Goal: Task Accomplishment & Management: Use online tool/utility

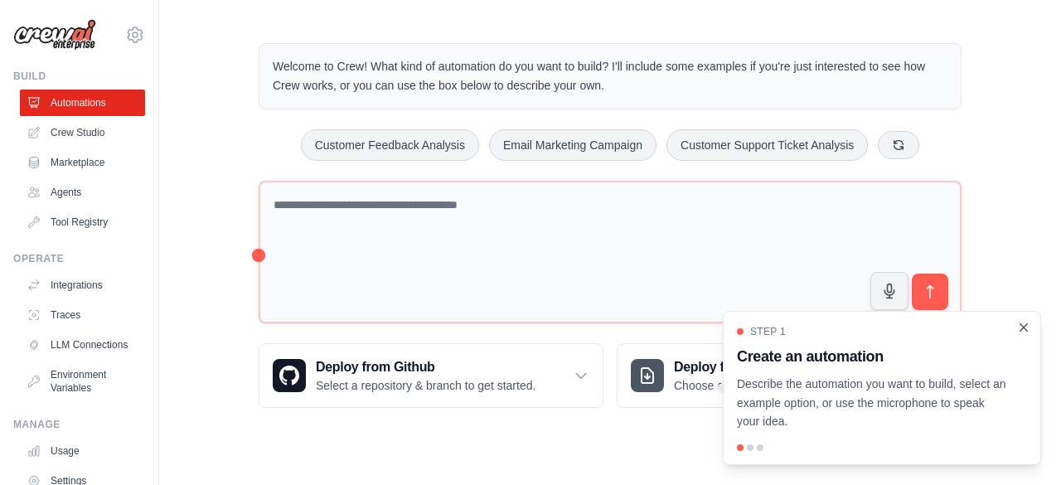
click at [1030, 333] on icon "Close walkthrough" at bounding box center [1023, 327] width 15 height 15
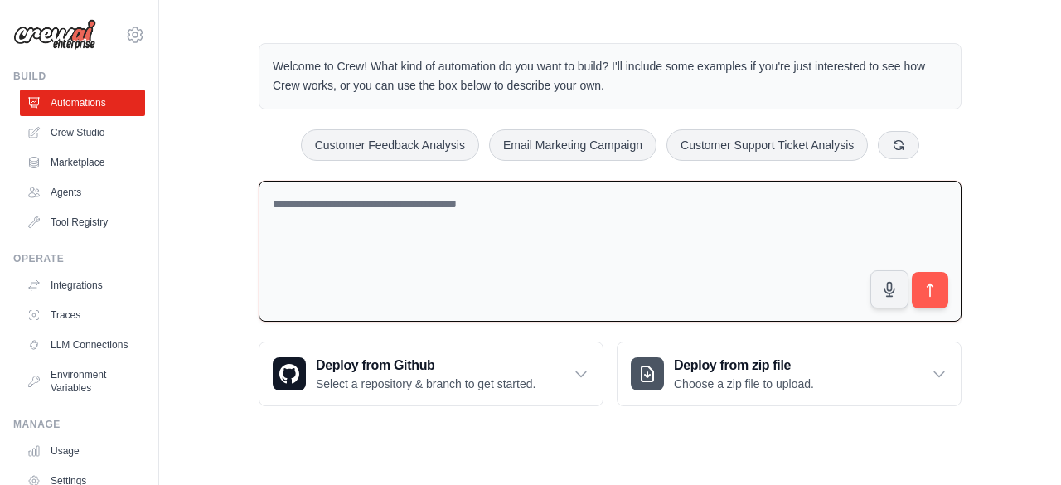
click at [418, 252] on textarea at bounding box center [610, 252] width 703 height 142
click at [411, 197] on textarea at bounding box center [610, 252] width 703 height 142
click at [890, 142] on button at bounding box center [898, 144] width 41 height 28
click at [530, 234] on textarea at bounding box center [610, 252] width 703 height 142
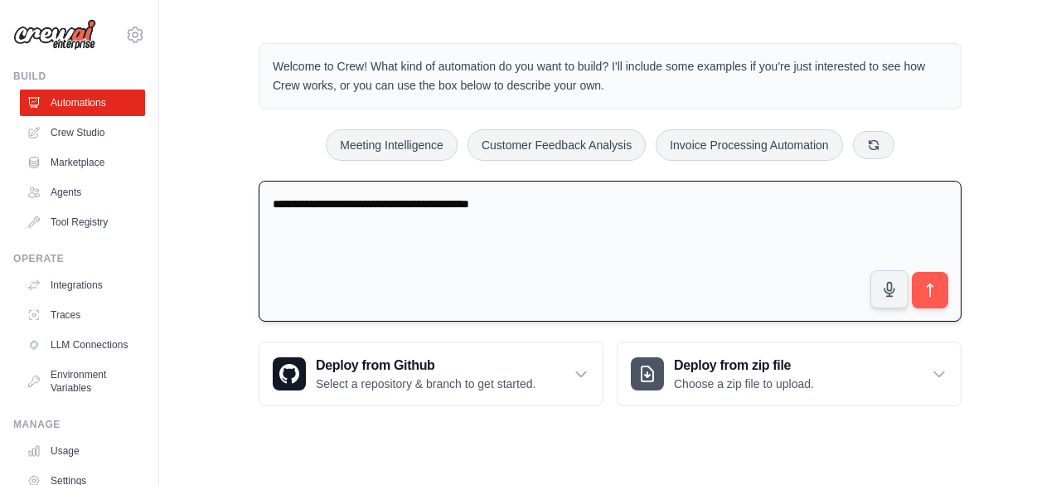
type textarea "**********"
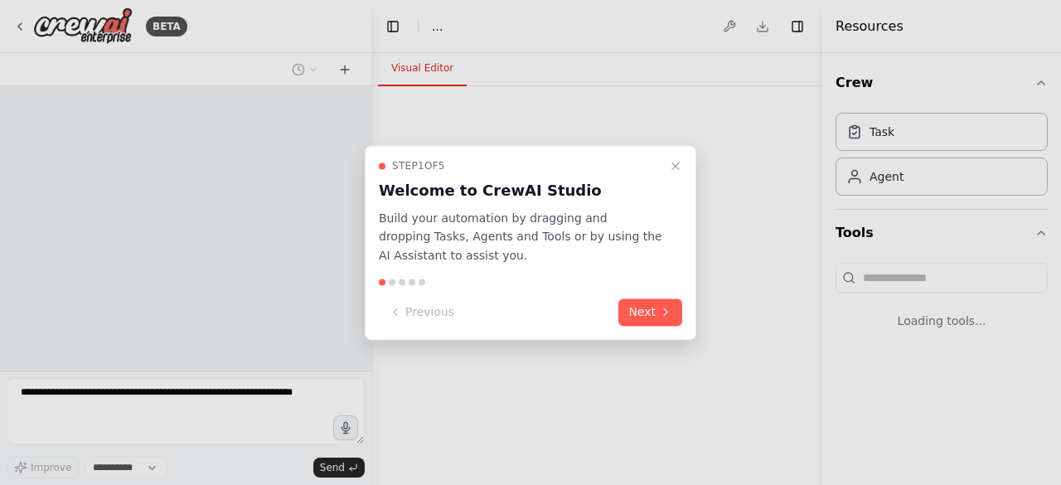
select select "****"
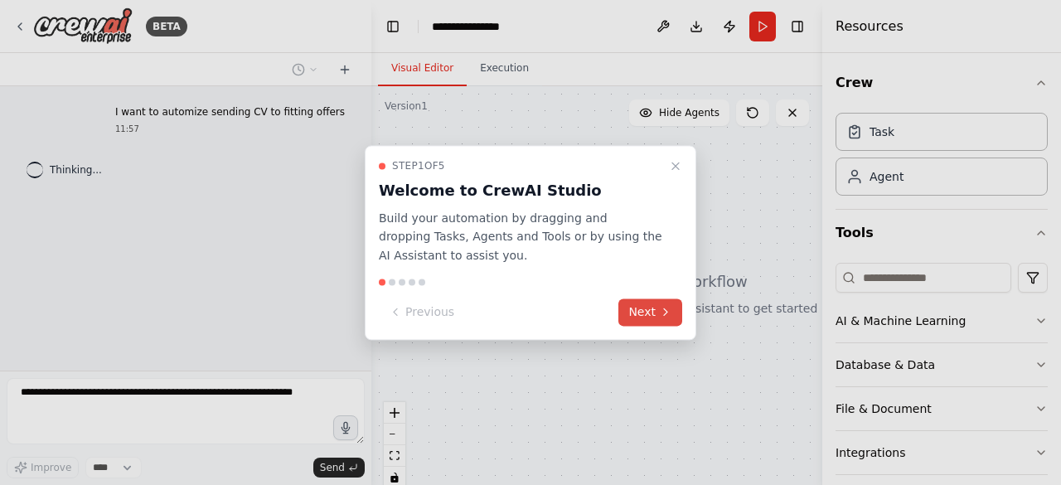
click at [648, 318] on button "Next" at bounding box center [650, 311] width 64 height 27
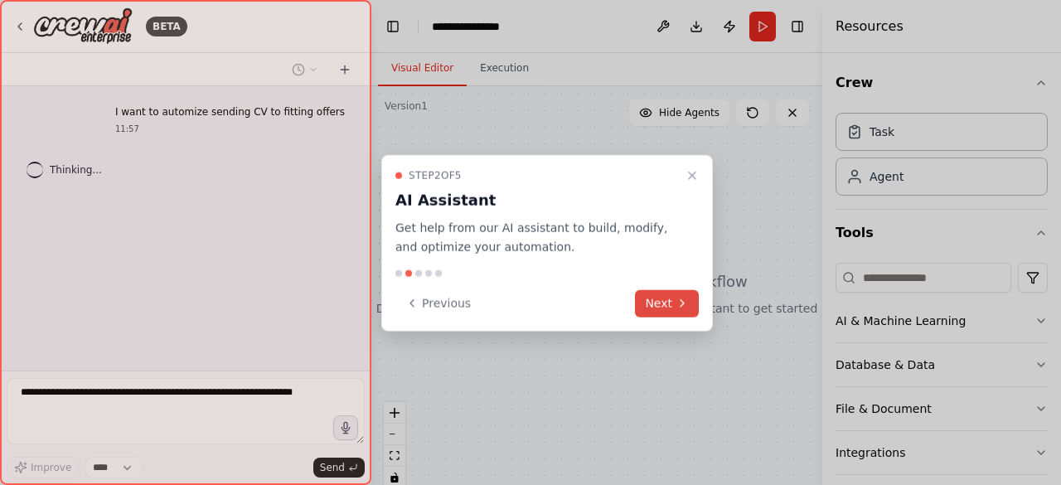
click at [662, 308] on button "Next" at bounding box center [667, 302] width 64 height 27
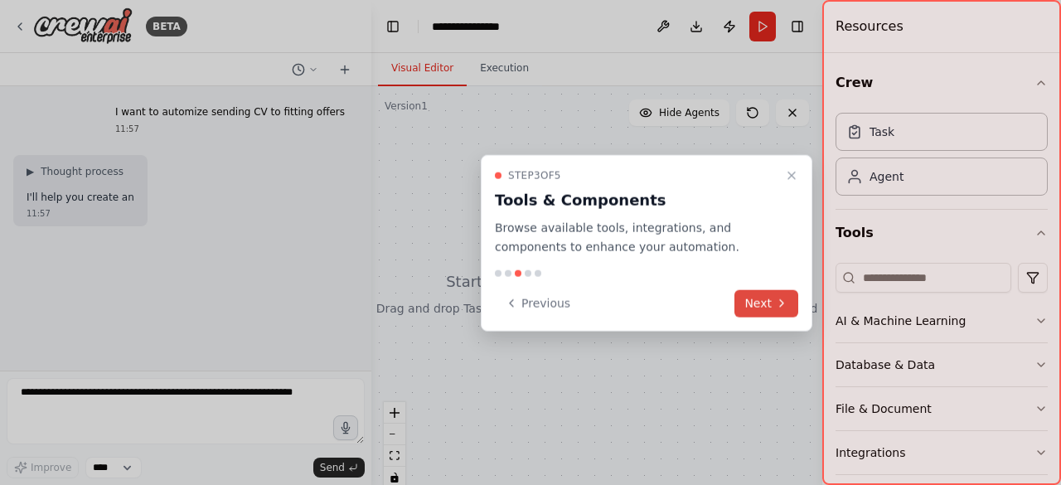
click at [778, 312] on button "Next" at bounding box center [767, 302] width 64 height 27
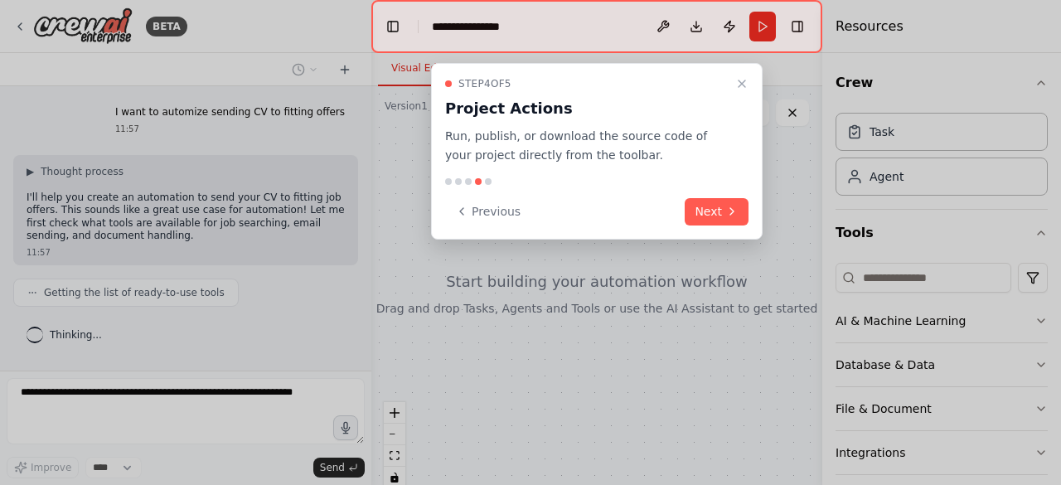
click at [737, 228] on div "Step 4 of 5 Project Actions Run, publish, or download the source code of your p…" at bounding box center [597, 151] width 332 height 177
click at [719, 216] on button "Next" at bounding box center [717, 211] width 64 height 27
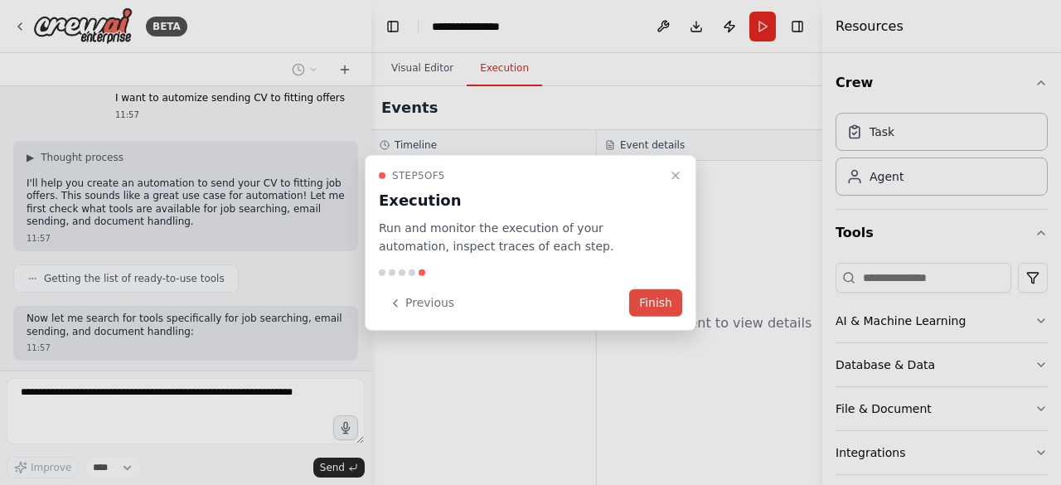
scroll to position [98, 0]
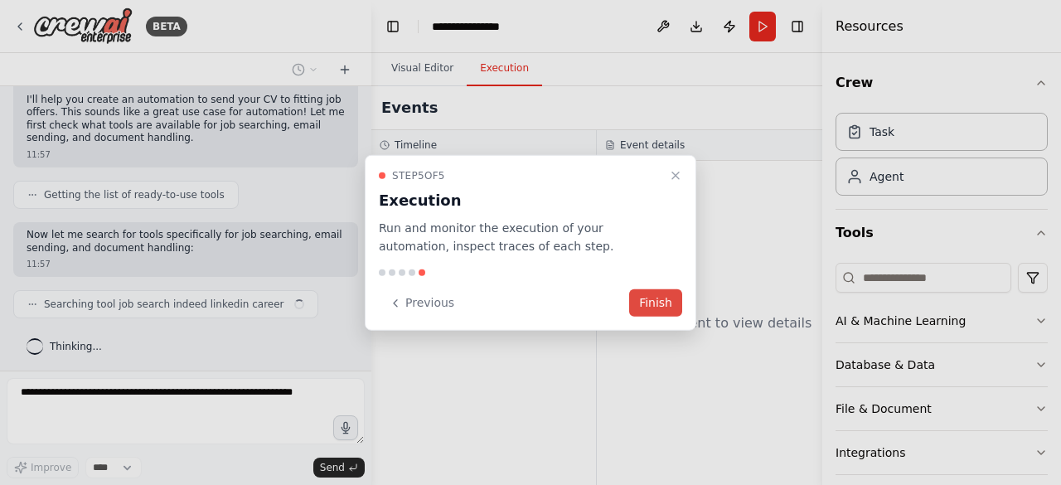
click at [650, 293] on button "Finish" at bounding box center [655, 302] width 53 height 27
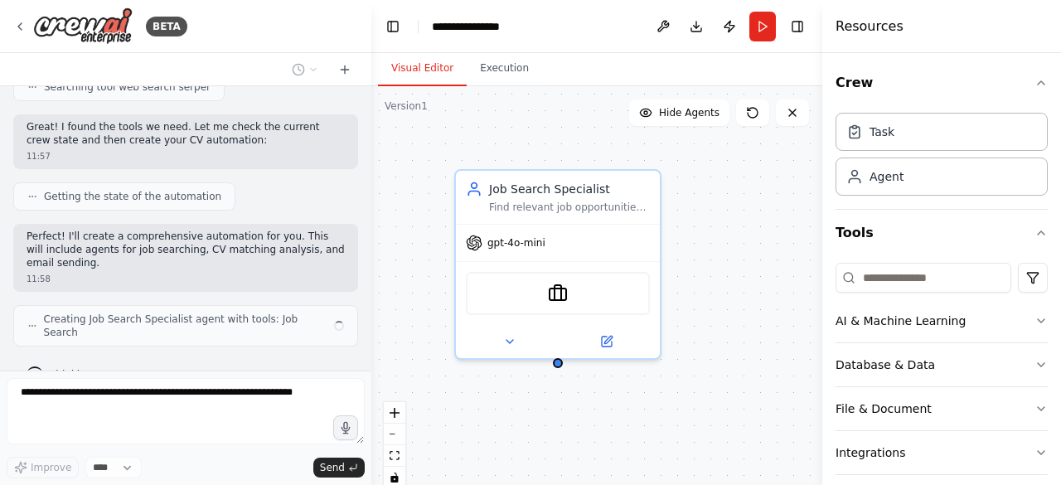
scroll to position [411, 0]
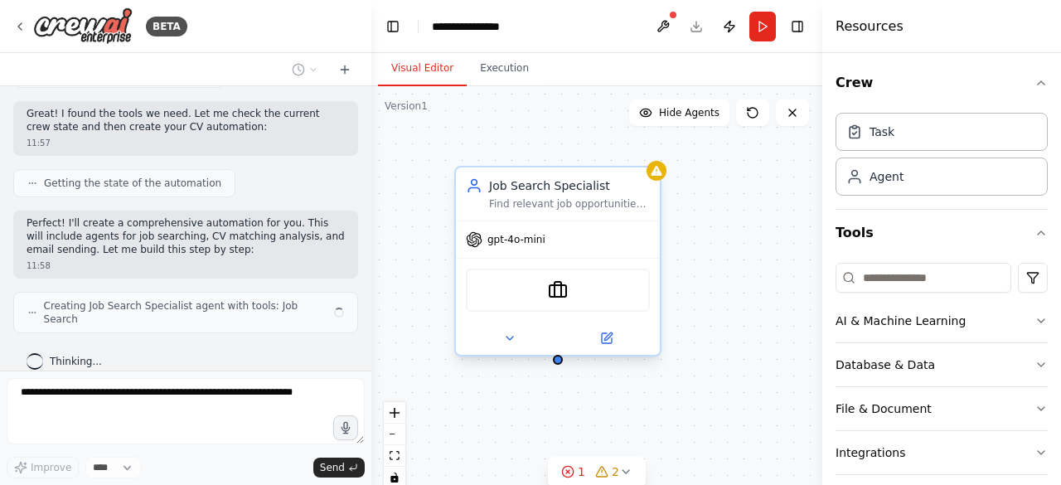
drag, startPoint x: 515, startPoint y: 216, endPoint x: 489, endPoint y: 252, distance: 43.9
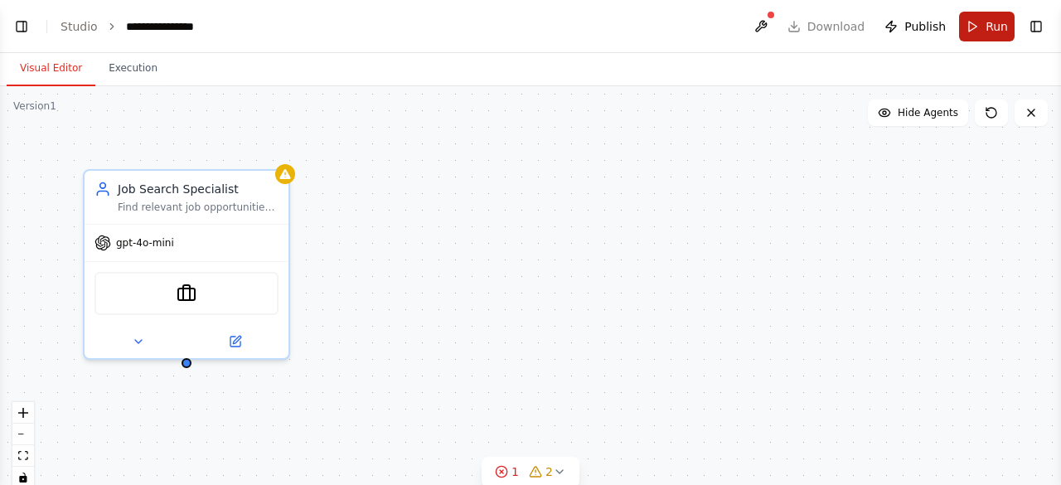
select select "****"
click at [84, 27] on link "Studio" at bounding box center [79, 26] width 37 height 13
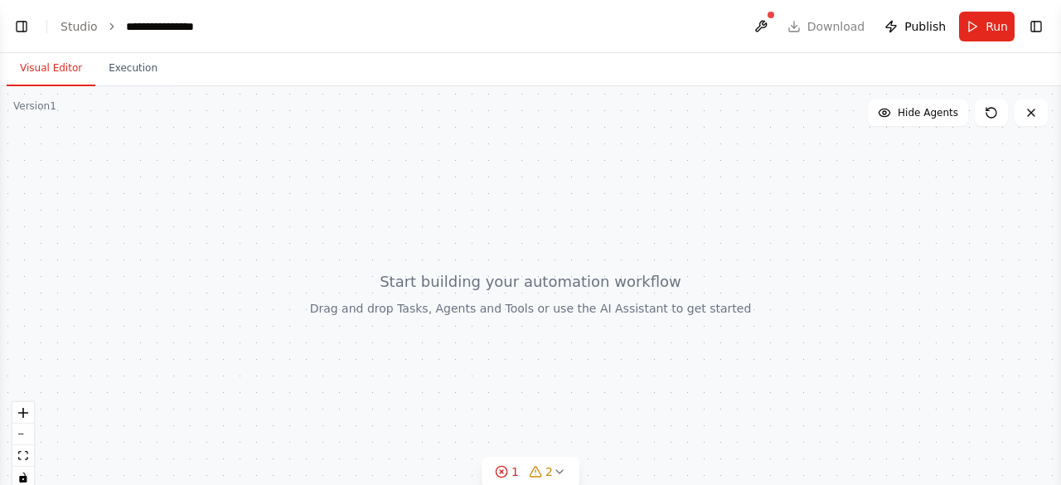
scroll to position [518, 0]
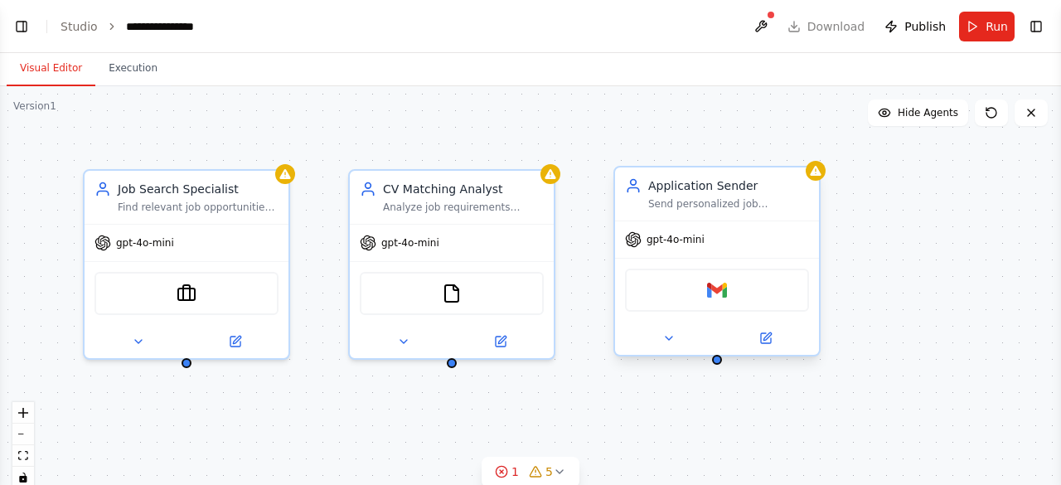
scroll to position [627, 0]
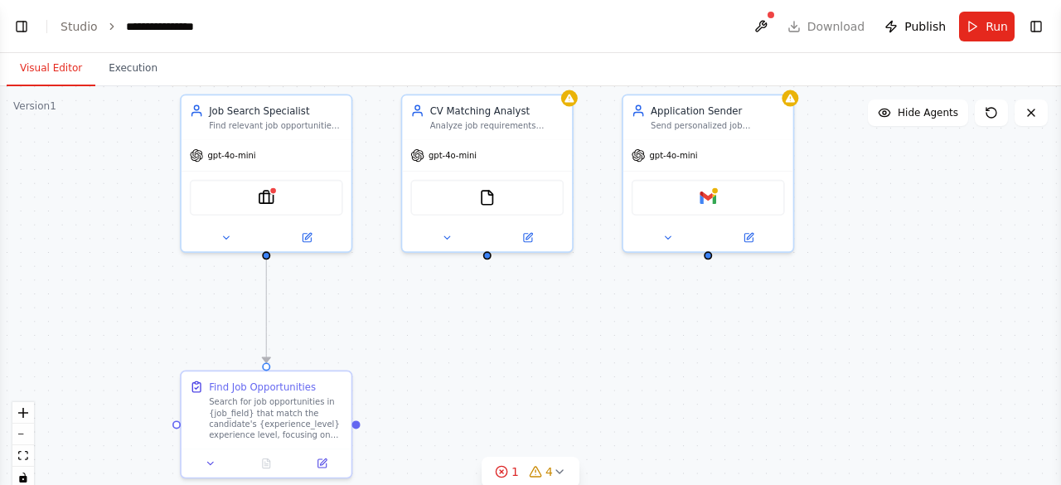
drag, startPoint x: 332, startPoint y: 395, endPoint x: 387, endPoint y: 281, distance: 126.4
click at [387, 281] on div ".deletable-edge-delete-btn { width: 20px; height: 20px; border: 0px solid #ffff…" at bounding box center [530, 293] width 1061 height 415
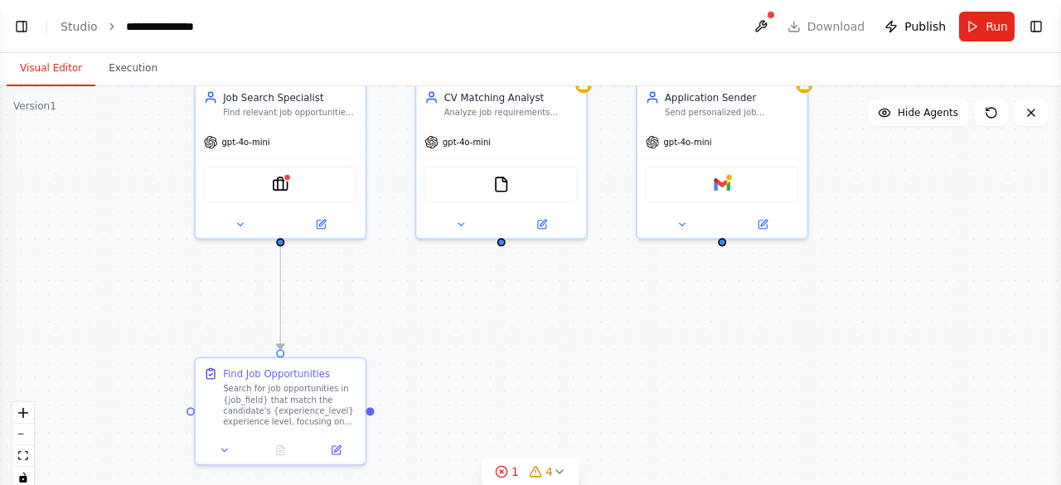
drag, startPoint x: 387, startPoint y: 281, endPoint x: 398, endPoint y: 271, distance: 14.7
click at [398, 271] on div ".deletable-edge-delete-btn { width: 20px; height: 20px; border: 0px solid #ffff…" at bounding box center [530, 293] width 1061 height 415
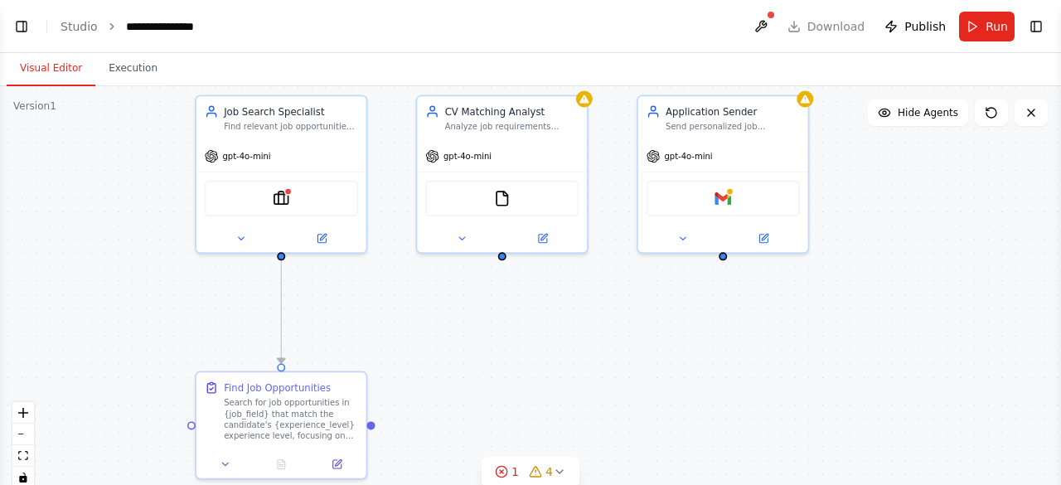
scroll to position [711, 0]
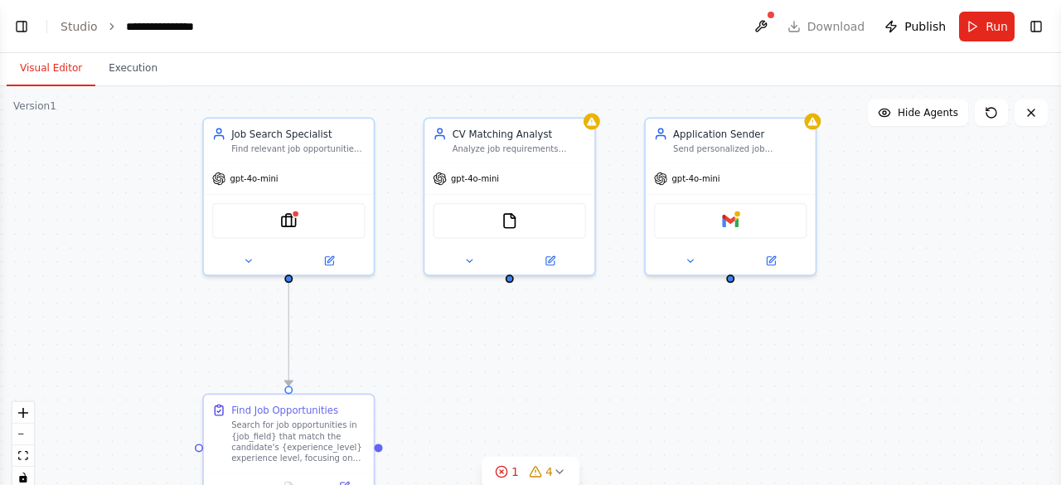
drag, startPoint x: 398, startPoint y: 271, endPoint x: 410, endPoint y: 305, distance: 35.9
click at [410, 305] on div ".deletable-edge-delete-btn { width: 20px; height: 20px; border: 0px solid #ffff…" at bounding box center [530, 293] width 1061 height 415
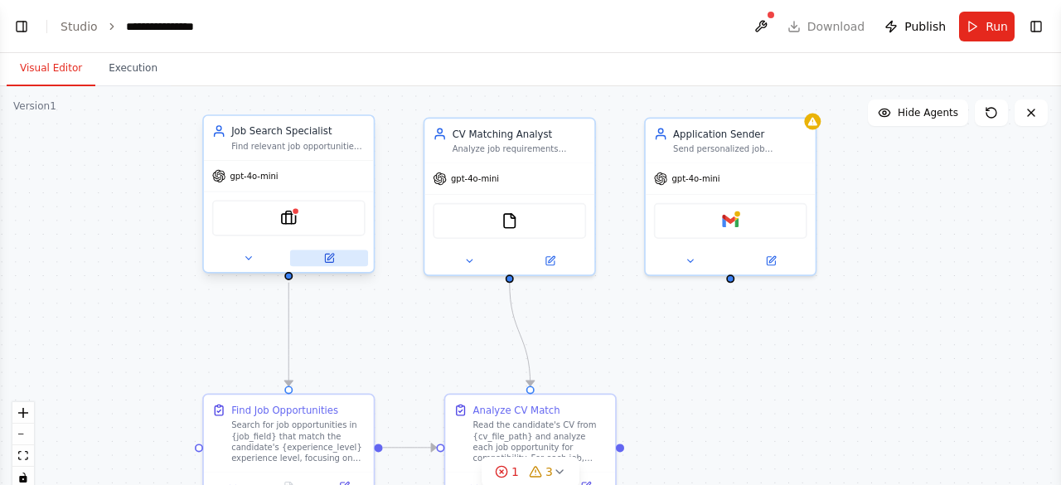
scroll to position [752, 0]
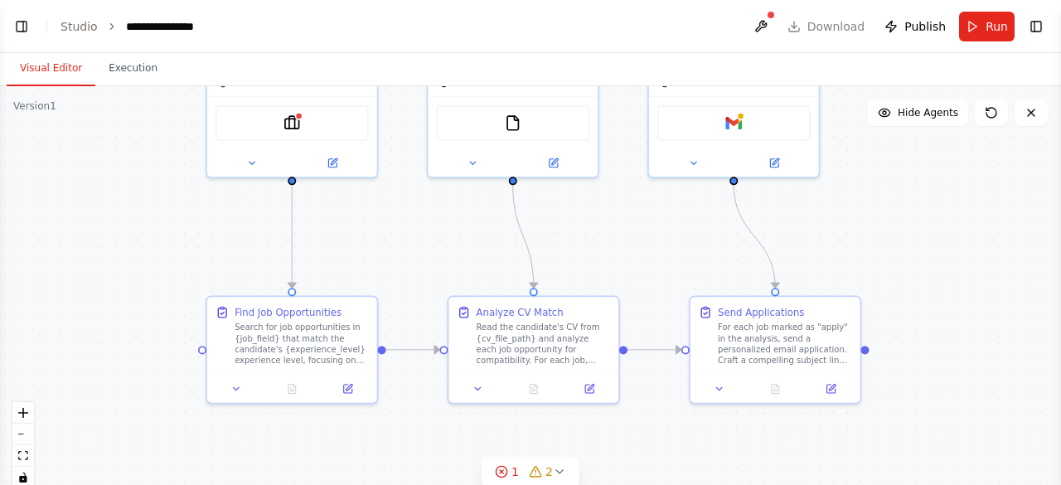
drag, startPoint x: 890, startPoint y: 352, endPoint x: 894, endPoint y: 255, distance: 97.9
click at [894, 255] on div ".deletable-edge-delete-btn { width: 20px; height: 20px; border: 0px solid #ffff…" at bounding box center [530, 293] width 1061 height 415
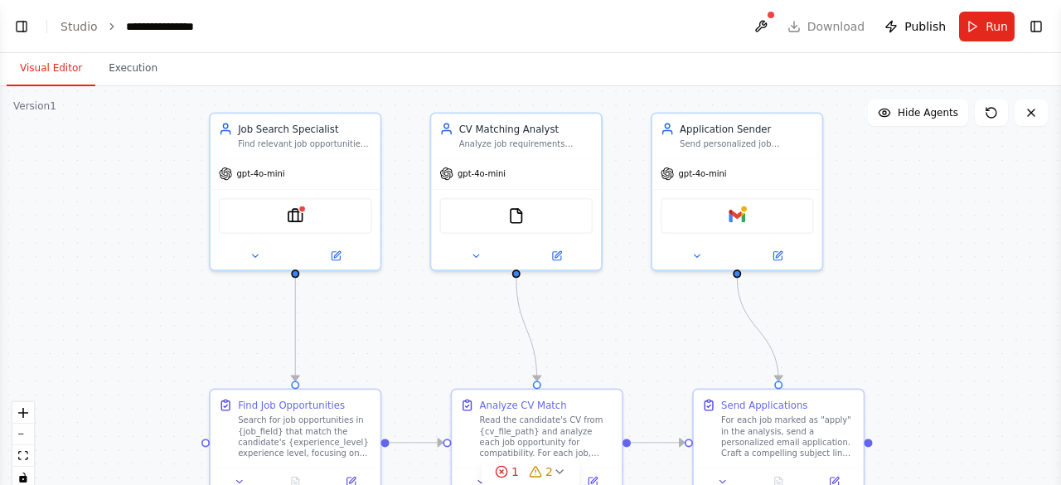
drag, startPoint x: 894, startPoint y: 255, endPoint x: 897, endPoint y: 347, distance: 92.9
click at [897, 347] on div ".deletable-edge-delete-btn { width: 20px; height: 20px; border: 0px solid #ffff…" at bounding box center [530, 293] width 1061 height 415
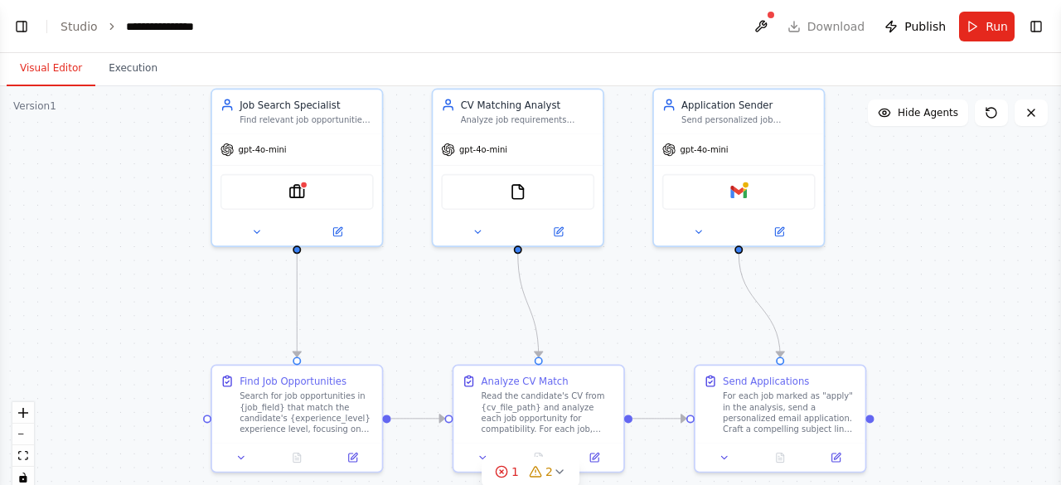
drag, startPoint x: 897, startPoint y: 347, endPoint x: 899, endPoint y: 323, distance: 24.1
click at [899, 323] on div ".deletable-edge-delete-btn { width: 20px; height: 20px; border: 0px solid #ffff…" at bounding box center [530, 293] width 1061 height 415
drag, startPoint x: 899, startPoint y: 323, endPoint x: 890, endPoint y: 352, distance: 29.4
click at [890, 352] on div ".deletable-edge-delete-btn { width: 20px; height: 20px; border: 0px solid #ffff…" at bounding box center [530, 293] width 1061 height 415
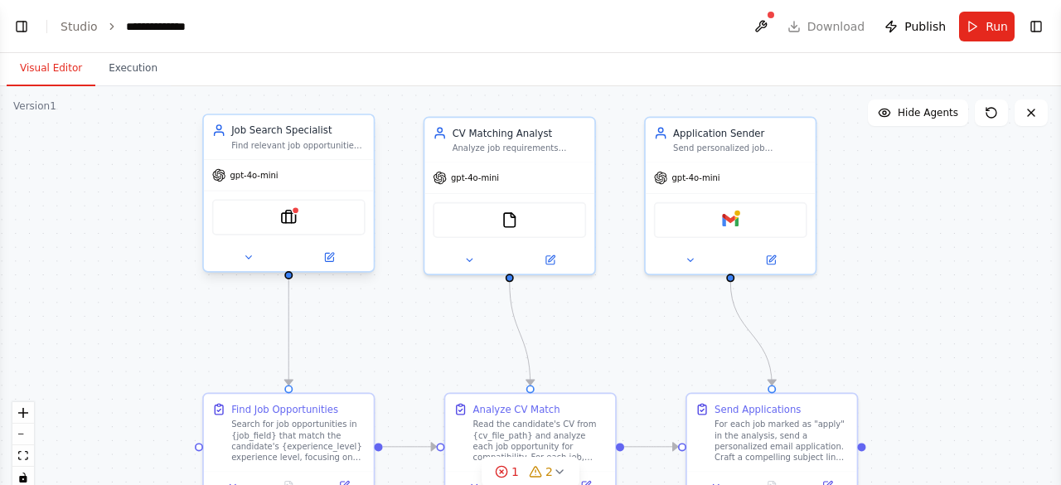
scroll to position [985, 0]
click at [288, 219] on img at bounding box center [288, 217] width 17 height 17
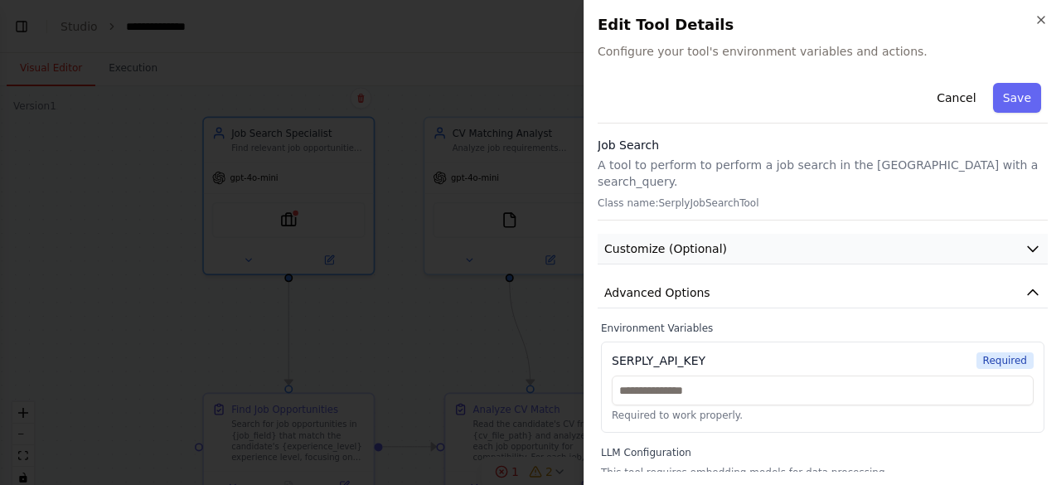
click at [856, 234] on button "Customize (Optional)" at bounding box center [823, 249] width 450 height 31
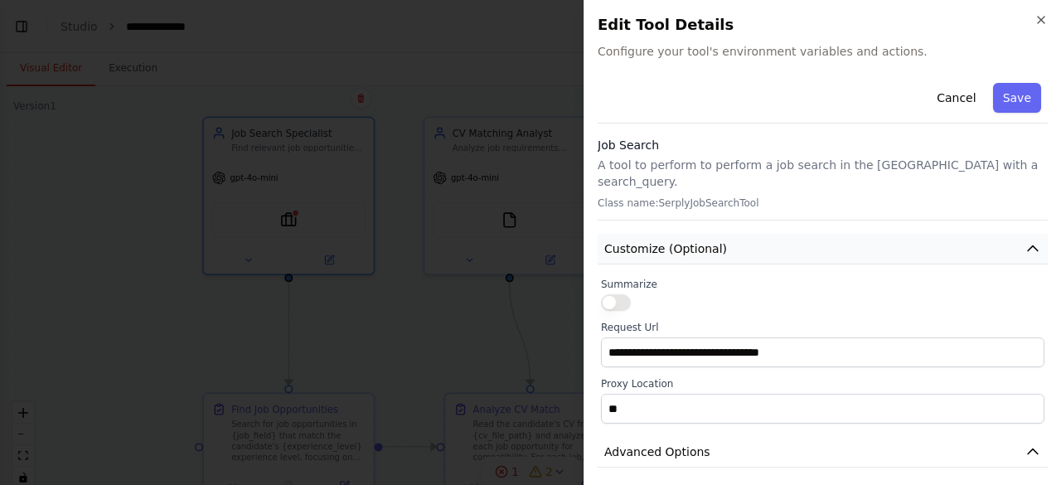
click at [851, 234] on button "Customize (Optional)" at bounding box center [823, 249] width 450 height 31
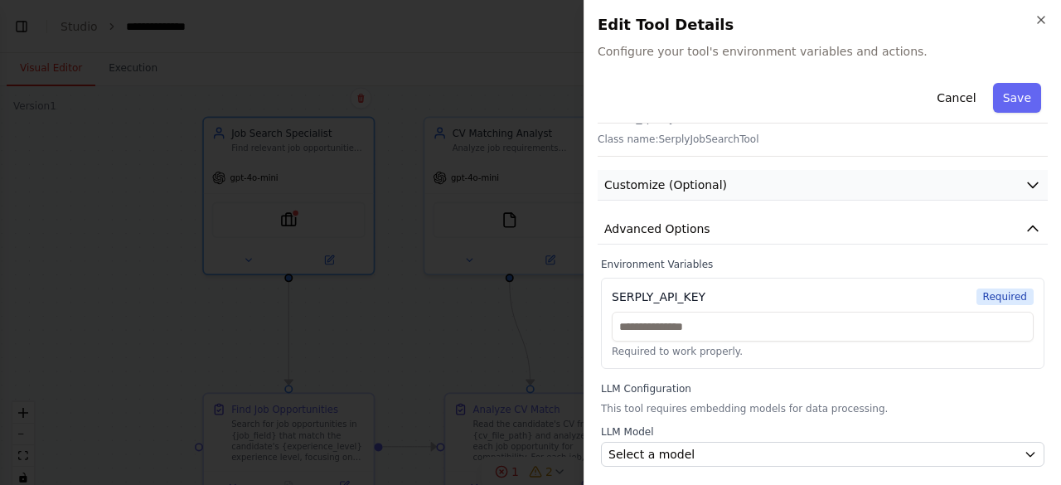
scroll to position [65, 0]
click at [849, 213] on button "Advanced Options" at bounding box center [823, 228] width 450 height 31
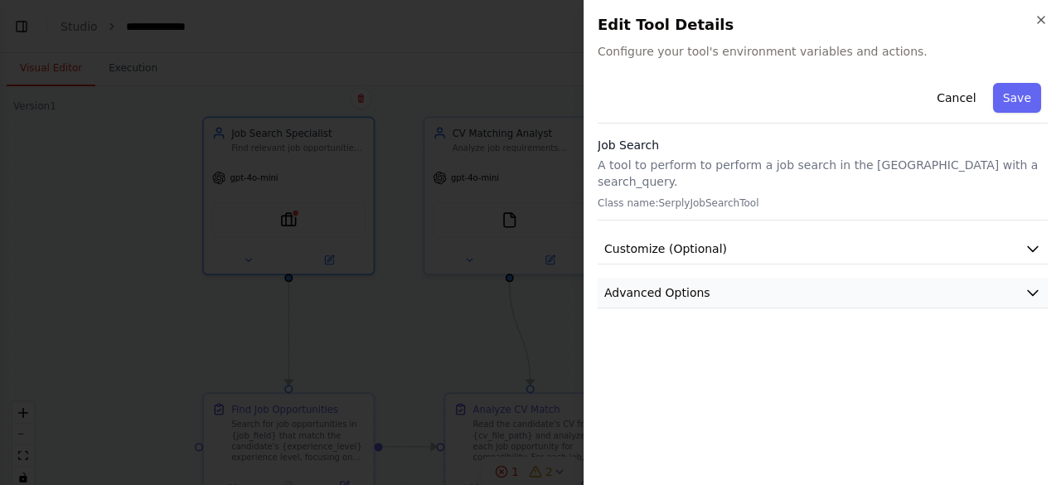
scroll to position [0, 0]
click at [834, 234] on button "Customize (Optional)" at bounding box center [823, 249] width 450 height 31
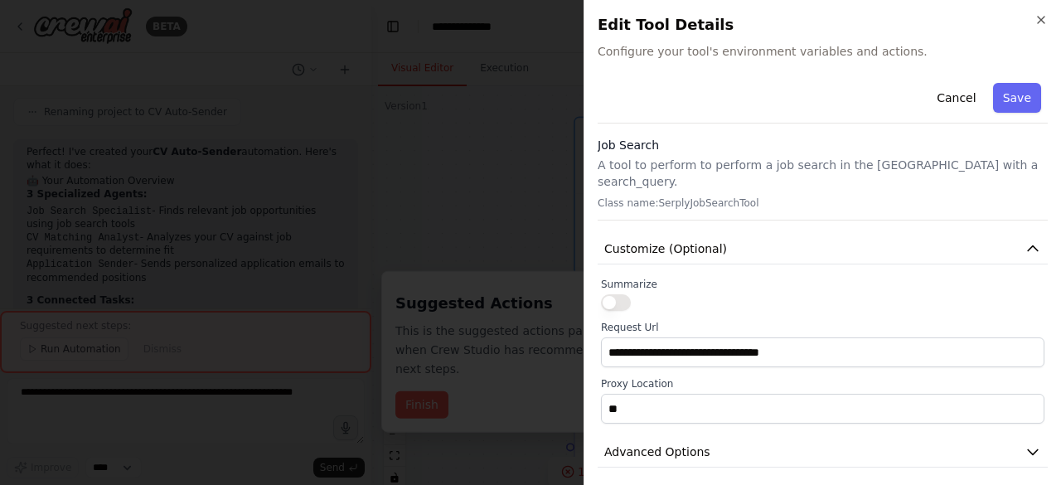
click at [1043, 28] on h2 "Edit Tool Details" at bounding box center [823, 24] width 450 height 23
click at [1041, 24] on icon "button" at bounding box center [1041, 19] width 13 height 13
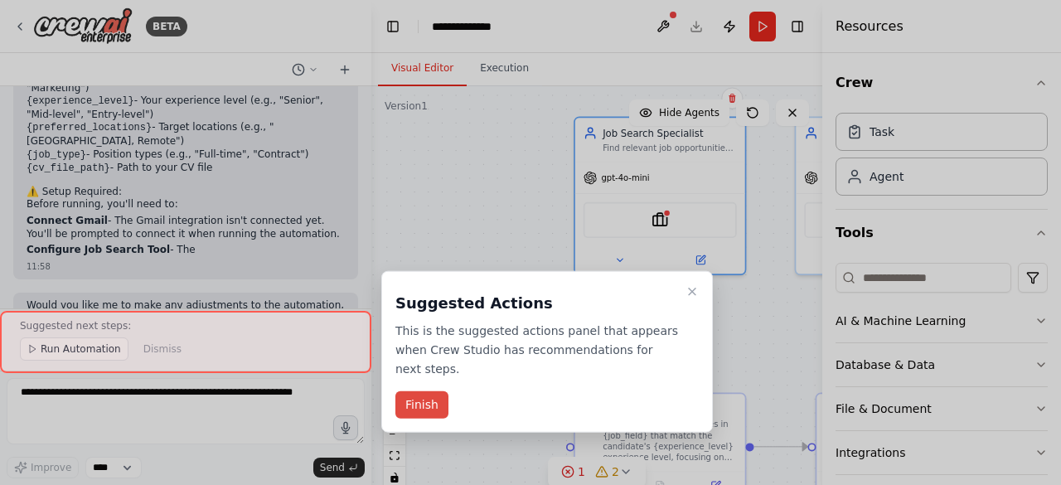
click at [423, 391] on button "Finish" at bounding box center [421, 404] width 53 height 27
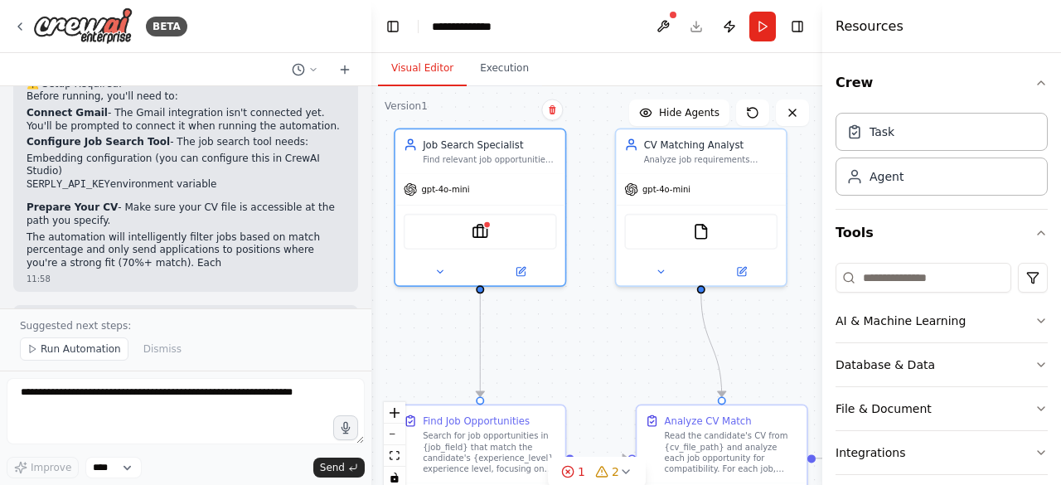
drag, startPoint x: 583, startPoint y: 334, endPoint x: 375, endPoint y: 347, distance: 208.5
click at [375, 347] on div ".deletable-edge-delete-btn { width: 20px; height: 20px; border: 0px solid #ffff…" at bounding box center [596, 293] width 451 height 415
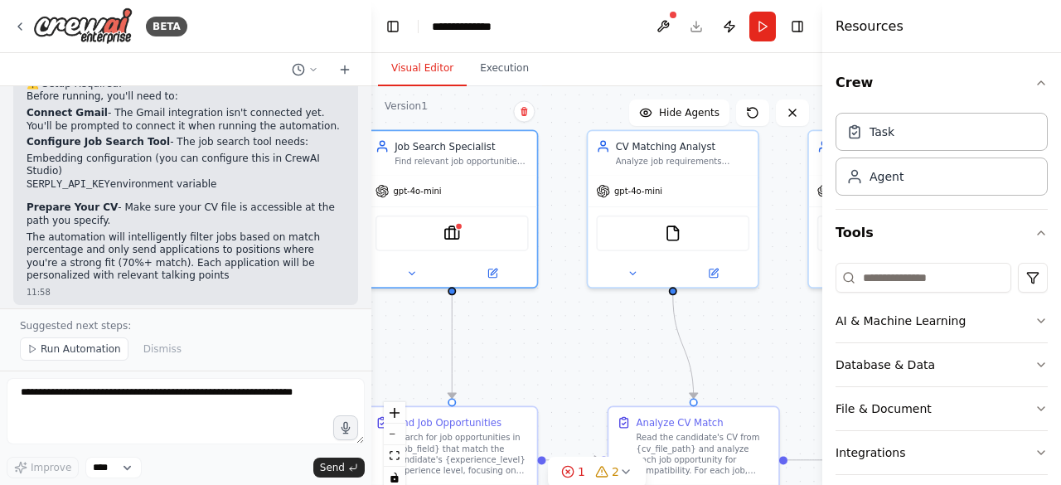
scroll to position [1676, 0]
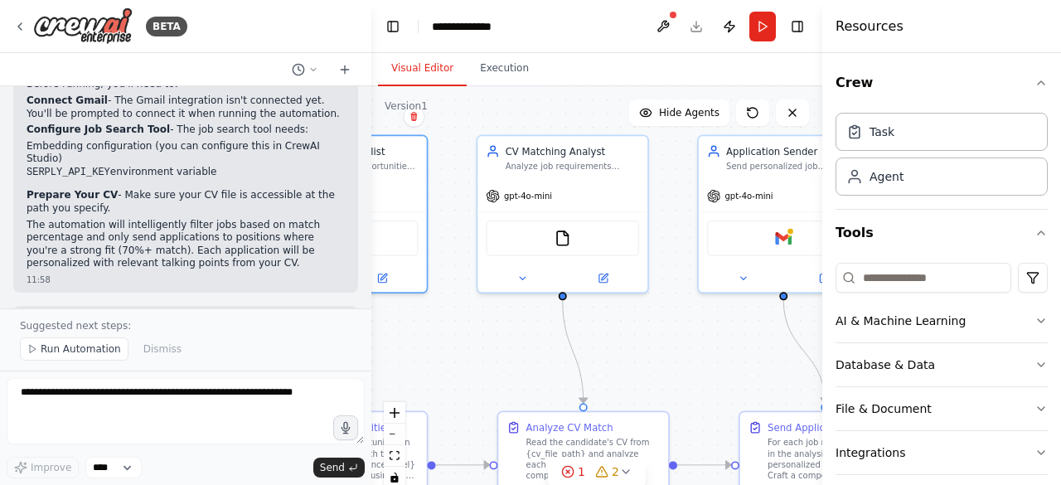
drag, startPoint x: 637, startPoint y: 371, endPoint x: 348, endPoint y: 374, distance: 288.5
click at [348, 374] on div "BETA I want to automize sending CV to fitting offers 11:57 ▶ Thought process I'…" at bounding box center [530, 242] width 1061 height 485
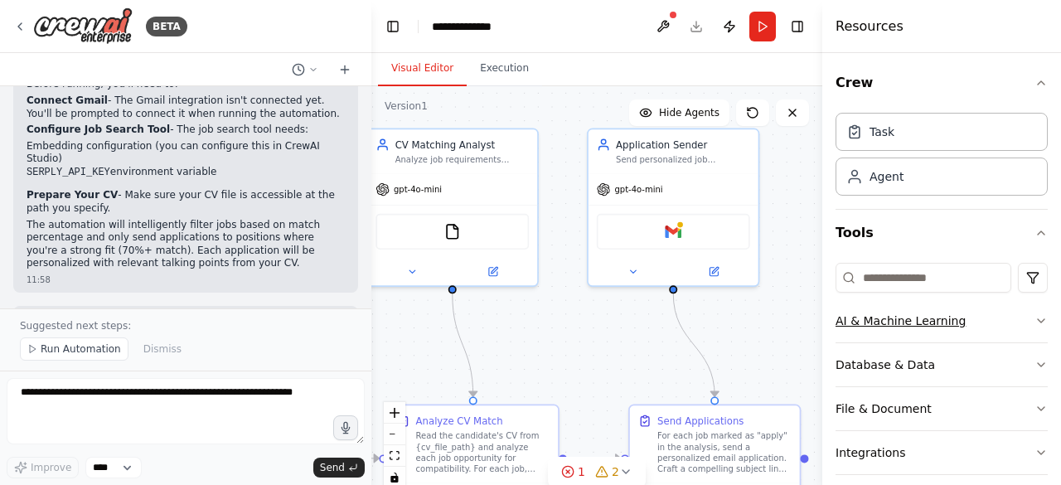
drag, startPoint x: 546, startPoint y: 374, endPoint x: 914, endPoint y: 324, distance: 371.4
click at [914, 324] on div "BETA I want to automize sending CV to fitting offers 11:57 ▶ Thought process I'…" at bounding box center [530, 242] width 1061 height 485
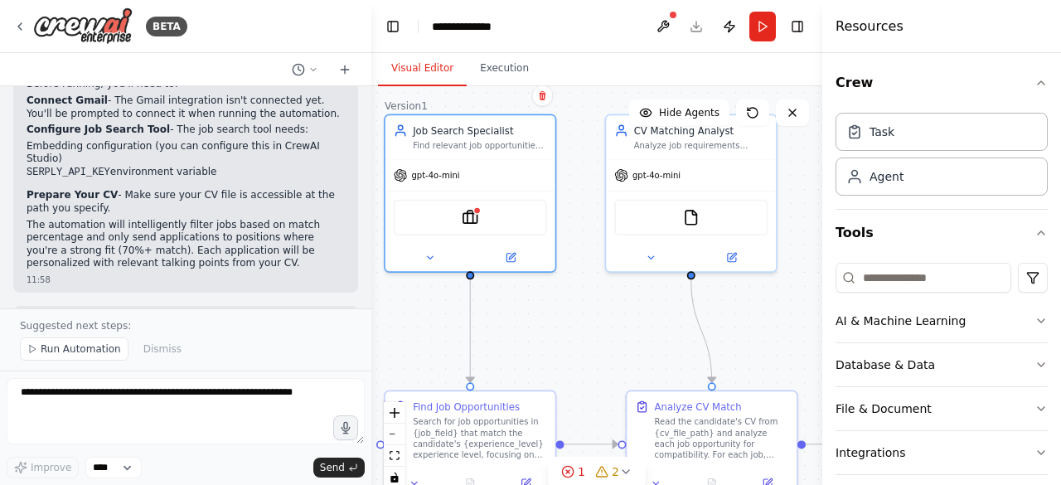
drag, startPoint x: 657, startPoint y: 287, endPoint x: 550, endPoint y: 339, distance: 119.0
click at [550, 339] on div ".deletable-edge-delete-btn { width: 20px; height: 20px; border: 0px solid #ffff…" at bounding box center [596, 293] width 451 height 415
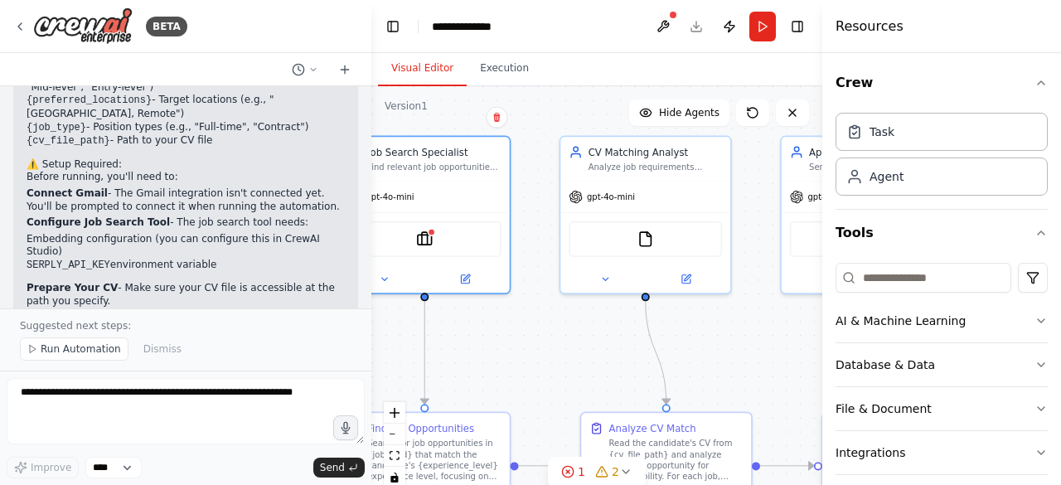
scroll to position [1582, 0]
click at [793, 247] on div "Gmail" at bounding box center [871, 235] width 156 height 36
click at [796, 246] on div "Gmail" at bounding box center [871, 235] width 156 height 36
click at [809, 243] on div "Gmail" at bounding box center [871, 235] width 156 height 36
drag, startPoint x: 774, startPoint y: 414, endPoint x: 520, endPoint y: 372, distance: 257.1
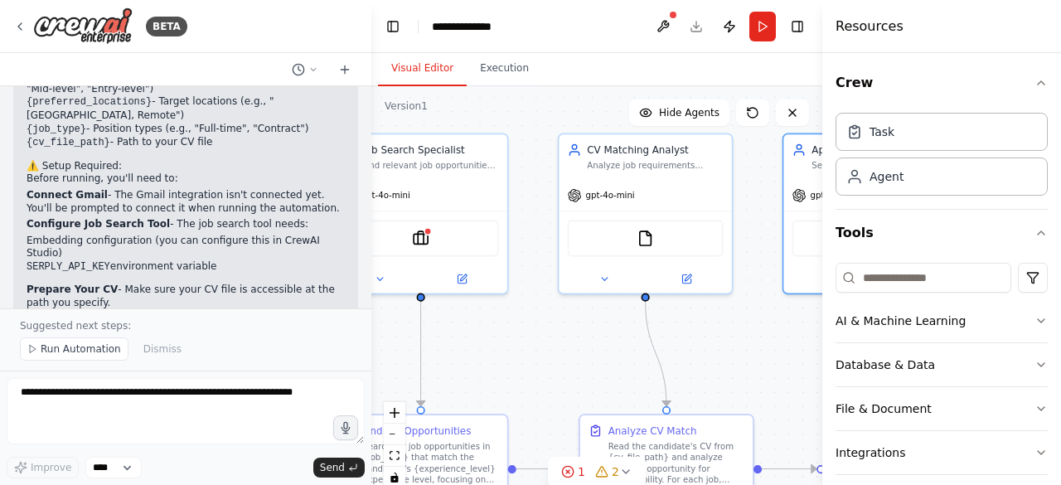
click at [520, 372] on div ".deletable-edge-delete-btn { width: 20px; height: 20px; border: 0px solid #ffff…" at bounding box center [596, 293] width 451 height 415
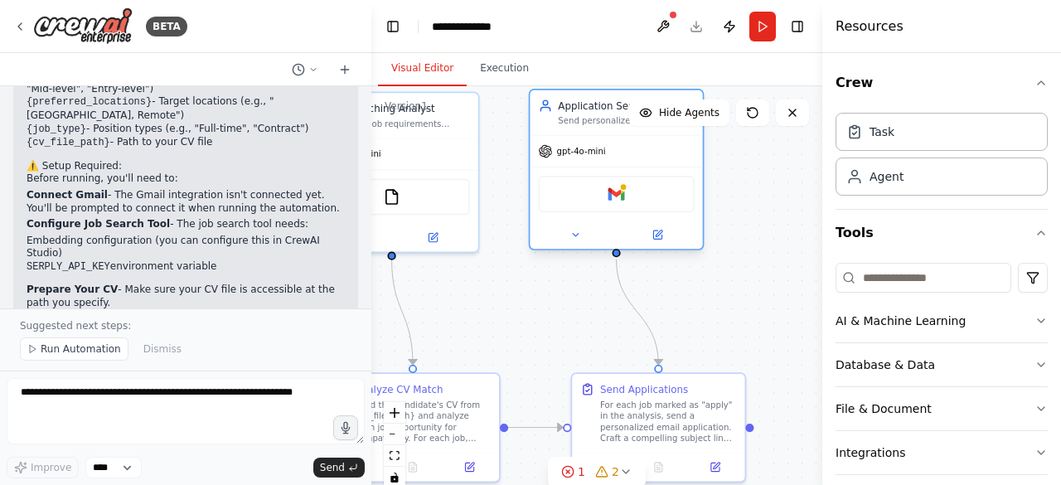
click at [632, 204] on div "Gmail" at bounding box center [617, 194] width 156 height 36
click at [804, 197] on div ".deletable-edge-delete-btn { width: 20px; height: 20px; border: 0px solid #ffff…" at bounding box center [596, 293] width 451 height 415
click at [907, 320] on button "AI & Machine Learning" at bounding box center [942, 320] width 212 height 43
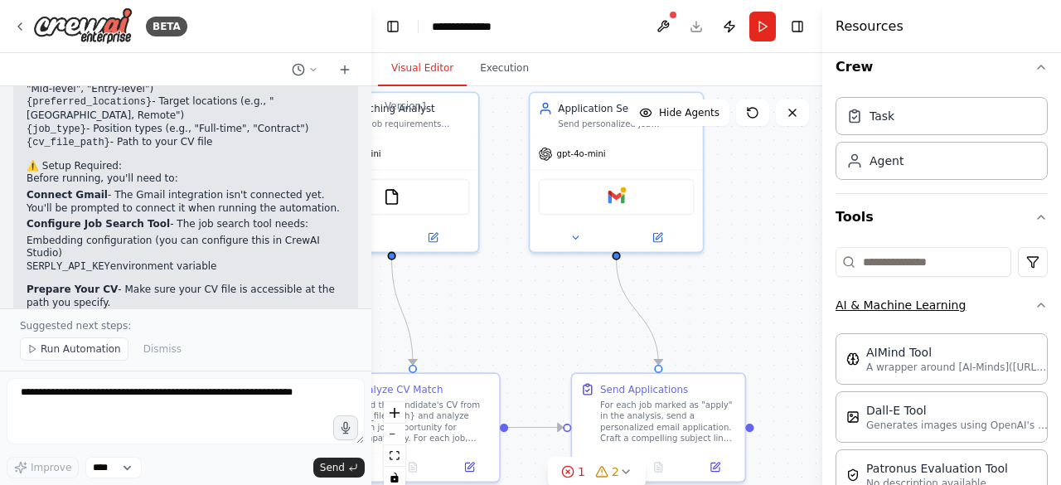
scroll to position [0, 0]
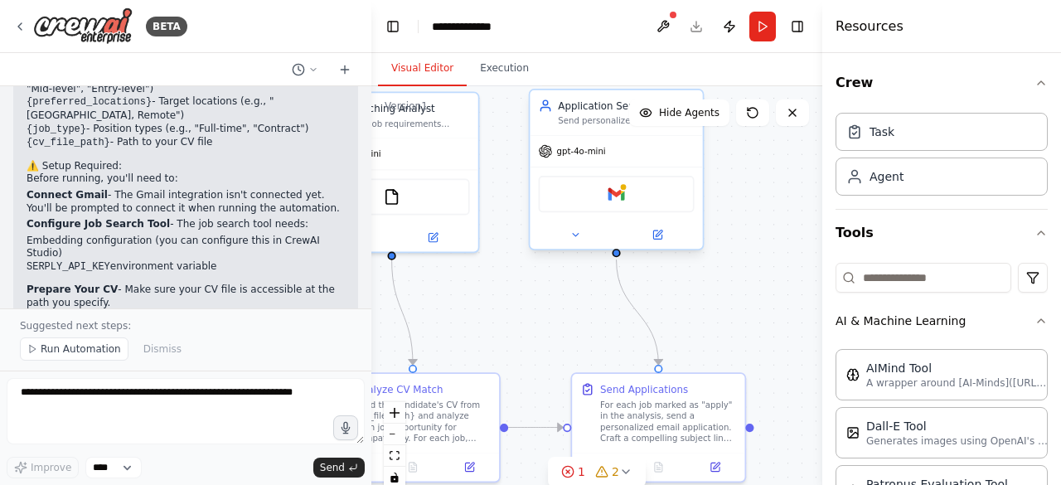
click at [628, 184] on div "Gmail" at bounding box center [617, 194] width 156 height 36
click at [628, 192] on div "Gmail" at bounding box center [617, 194] width 156 height 36
click at [575, 247] on div at bounding box center [616, 235] width 172 height 28
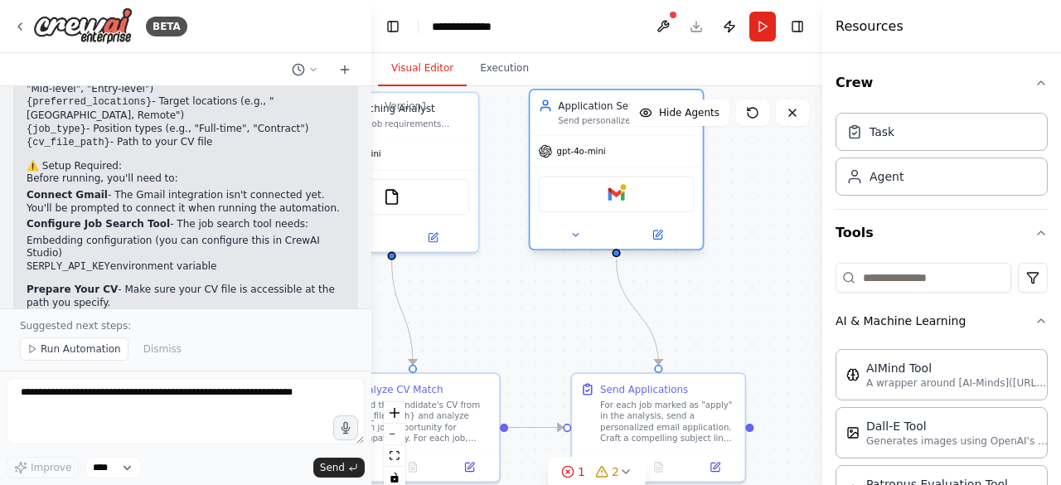
click at [575, 243] on div at bounding box center [616, 235] width 172 height 28
click at [578, 235] on icon at bounding box center [576, 235] width 12 height 12
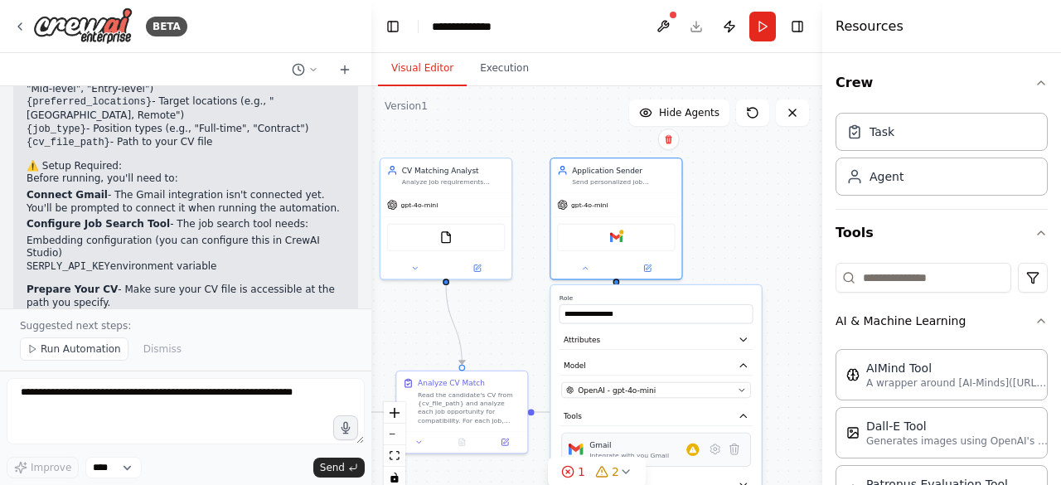
click at [647, 449] on div "Gmail Integrate with you Gmail" at bounding box center [629, 449] width 80 height 20
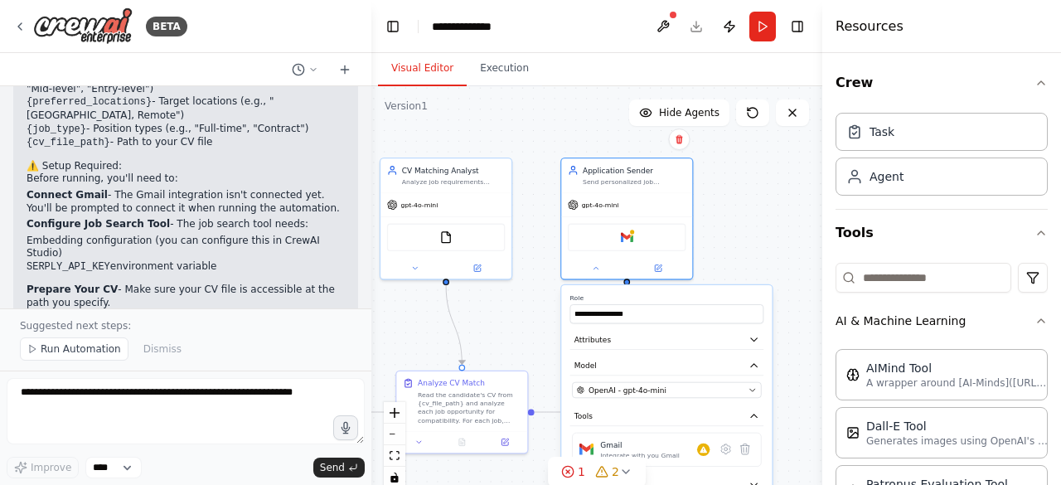
drag, startPoint x: 760, startPoint y: 322, endPoint x: 775, endPoint y: 309, distance: 19.4
click at [775, 309] on div ".deletable-edge-delete-btn { width: 20px; height: 20px; border: 0px solid #ffff…" at bounding box center [596, 293] width 451 height 415
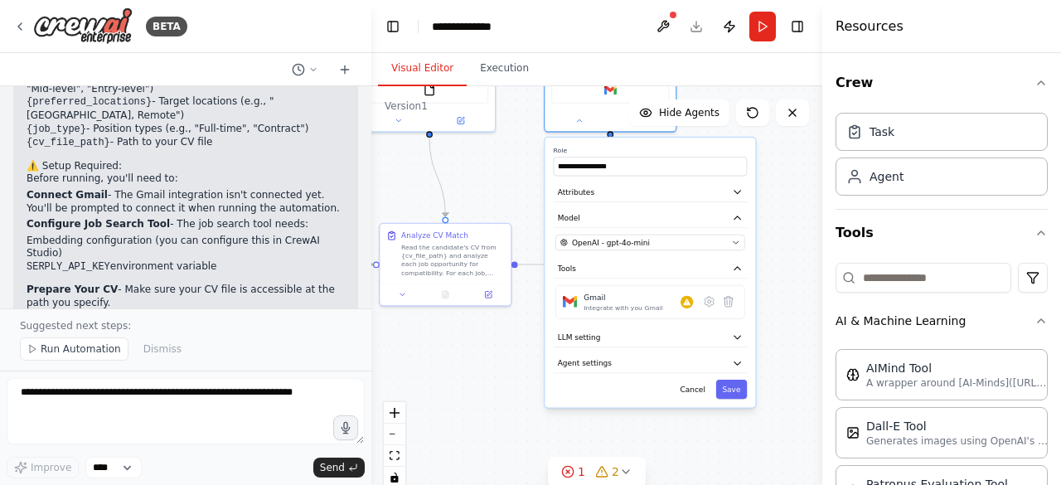
drag, startPoint x: 793, startPoint y: 245, endPoint x: 776, endPoint y: 80, distance: 165.0
click at [776, 80] on div "Visual Editor Execution Version 1 Show Tools Hide Agents .deletable-edge-delete…" at bounding box center [596, 269] width 451 height 432
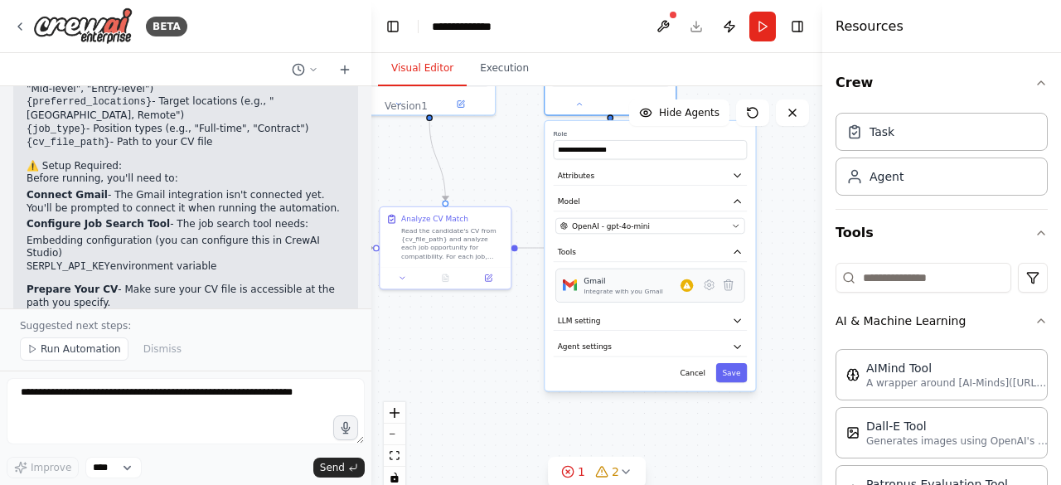
click at [637, 288] on div "Integrate with you Gmail" at bounding box center [624, 291] width 80 height 8
click at [713, 285] on icon at bounding box center [709, 285] width 9 height 10
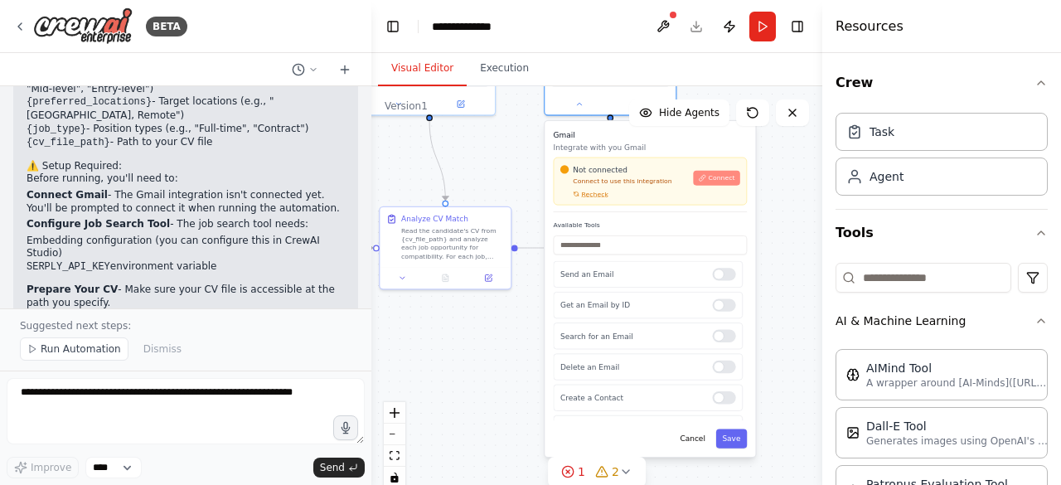
click at [721, 175] on span "Connect" at bounding box center [722, 178] width 27 height 8
click at [721, 181] on span "Connect" at bounding box center [722, 178] width 27 height 8
drag, startPoint x: 630, startPoint y: 234, endPoint x: 503, endPoint y: 195, distance: 132.7
click at [503, 195] on div ".deletable-edge-delete-btn { width: 20px; height: 20px; border: 0px solid #ffff…" at bounding box center [596, 293] width 451 height 415
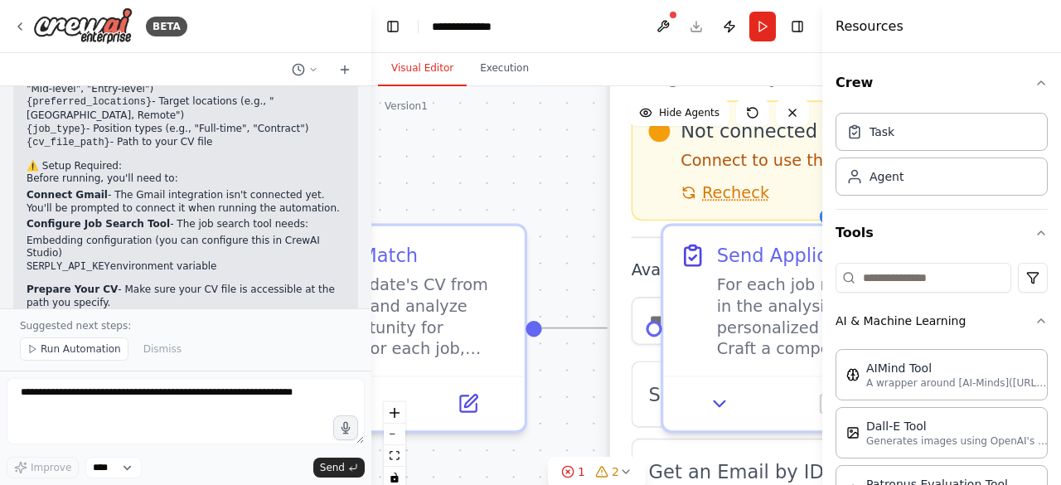
click at [503, 195] on div ".deletable-edge-delete-btn { width: 20px; height: 20px; border: 0px solid #ffff…" at bounding box center [596, 293] width 451 height 415
click at [798, 113] on icon at bounding box center [792, 112] width 13 height 13
click at [560, 162] on div ".deletable-edge-delete-btn { width: 20px; height: 20px; border: 0px solid #ffff…" at bounding box center [596, 293] width 451 height 415
drag, startPoint x: 560, startPoint y: 162, endPoint x: 513, endPoint y: 77, distance: 96.9
click at [513, 77] on div "Visual Editor Execution Version 1 Show Tools Hide Agents .deletable-edge-delete…" at bounding box center [596, 269] width 451 height 432
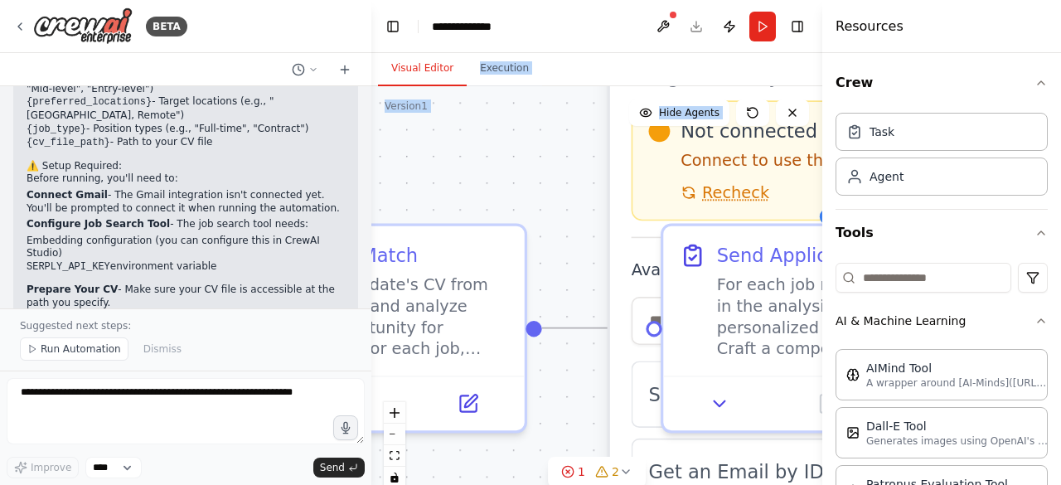
click at [554, 155] on div ".deletable-edge-delete-btn { width: 20px; height: 20px; border: 0px solid #ffff…" at bounding box center [596, 293] width 451 height 415
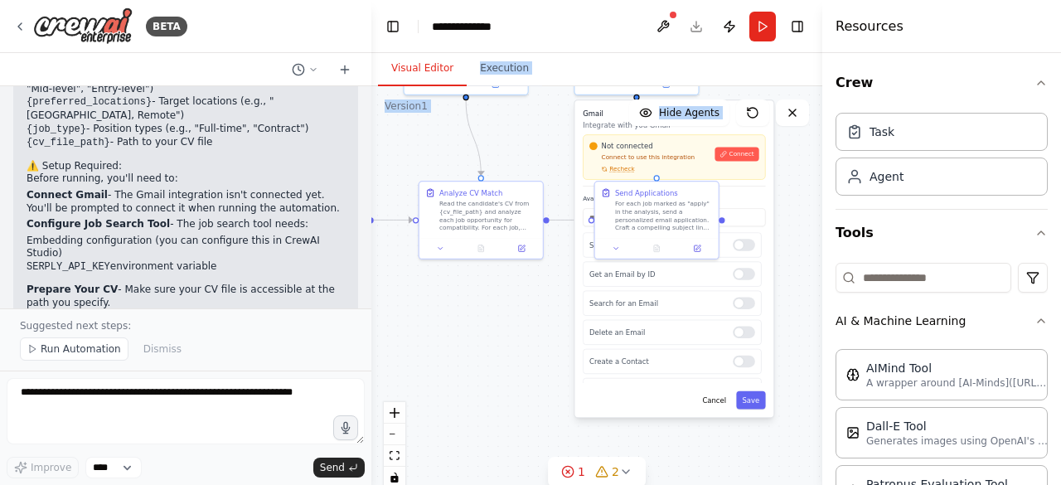
click at [788, 129] on div ".deletable-edge-delete-btn { width: 20px; height: 20px; border: 0px solid #ffff…" at bounding box center [596, 293] width 451 height 415
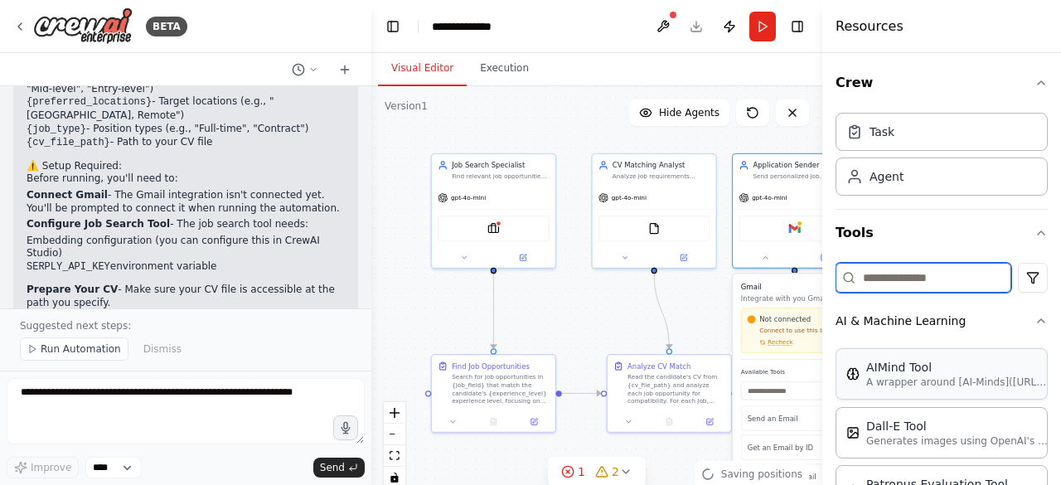
drag, startPoint x: 807, startPoint y: 202, endPoint x: 992, endPoint y: 372, distance: 251.1
click at [992, 372] on div "BETA I want to automize sending CV to fitting offers 11:57 ▶ Thought process I'…" at bounding box center [530, 242] width 1061 height 485
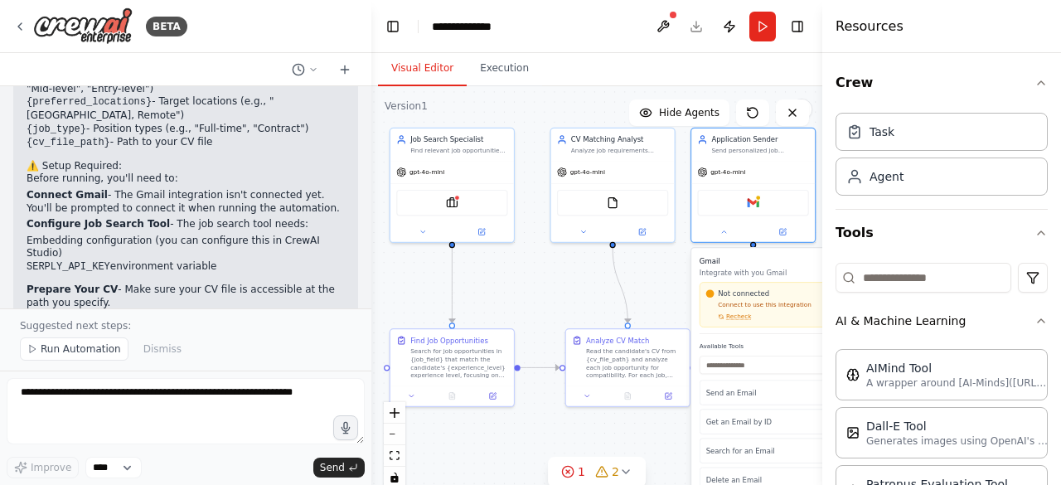
drag, startPoint x: 564, startPoint y: 300, endPoint x: 526, endPoint y: 278, distance: 44.2
click at [526, 278] on div ".deletable-edge-delete-btn { width: 20px; height: 20px; border: 0px solid #ffff…" at bounding box center [596, 293] width 451 height 415
click at [580, 229] on icon at bounding box center [584, 230] width 8 height 8
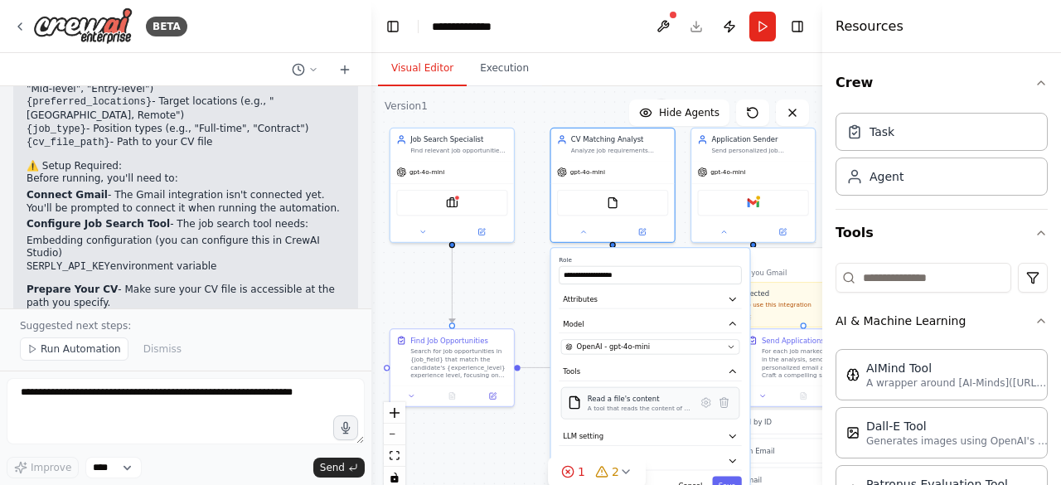
click at [655, 408] on div "A tool that reads the content of a file. To use this tool, provide a 'file_path…" at bounding box center [640, 409] width 104 height 8
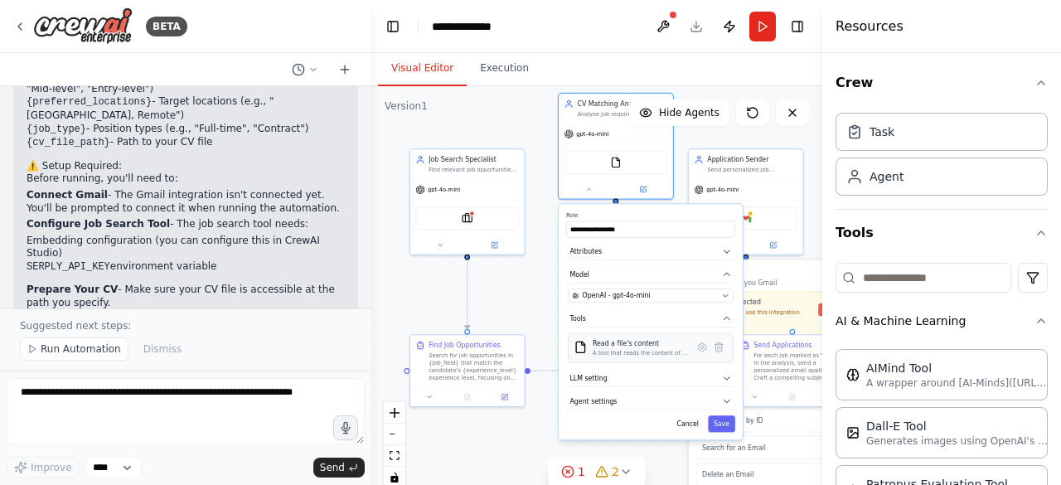
drag, startPoint x: 655, startPoint y: 408, endPoint x: 658, endPoint y: 344, distance: 63.9
click at [658, 344] on div "Read a file's content A tool that reads the content of a file. To use this tool…" at bounding box center [640, 347] width 95 height 17
click at [687, 243] on button "Attributes" at bounding box center [650, 251] width 169 height 17
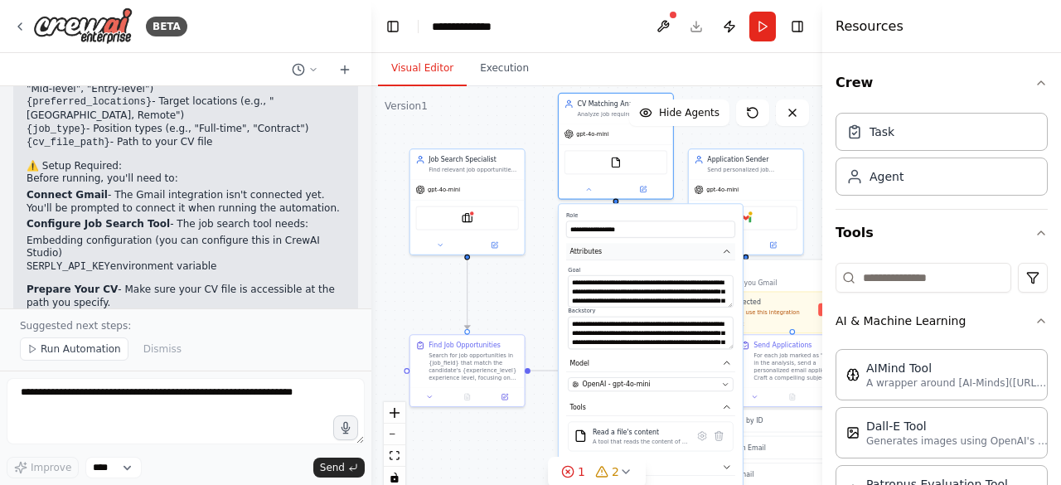
click at [687, 243] on button "Attributes" at bounding box center [650, 251] width 169 height 17
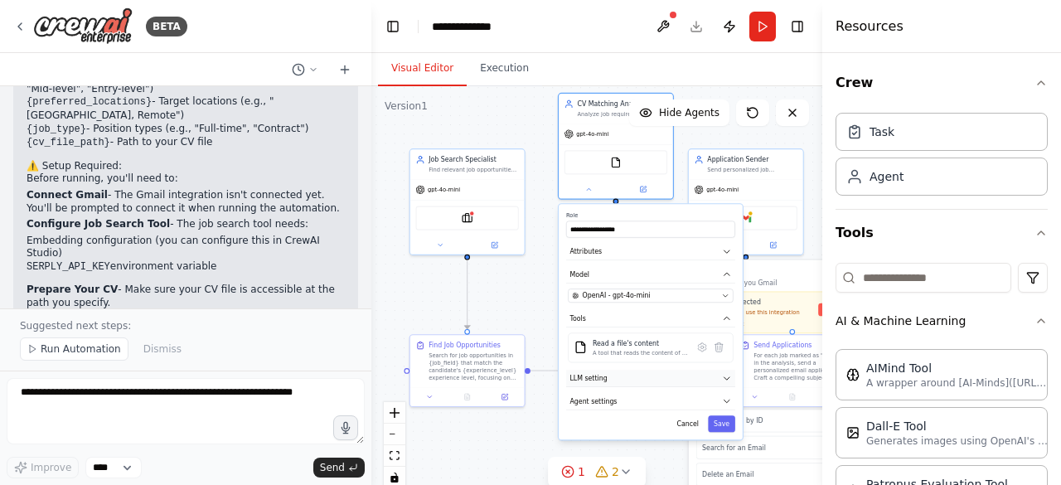
click at [662, 378] on button "LLM setting" at bounding box center [650, 378] width 169 height 17
click at [647, 349] on div "A tool that reads the content of a file. To use this tool, provide a 'file_path…" at bounding box center [640, 352] width 95 height 7
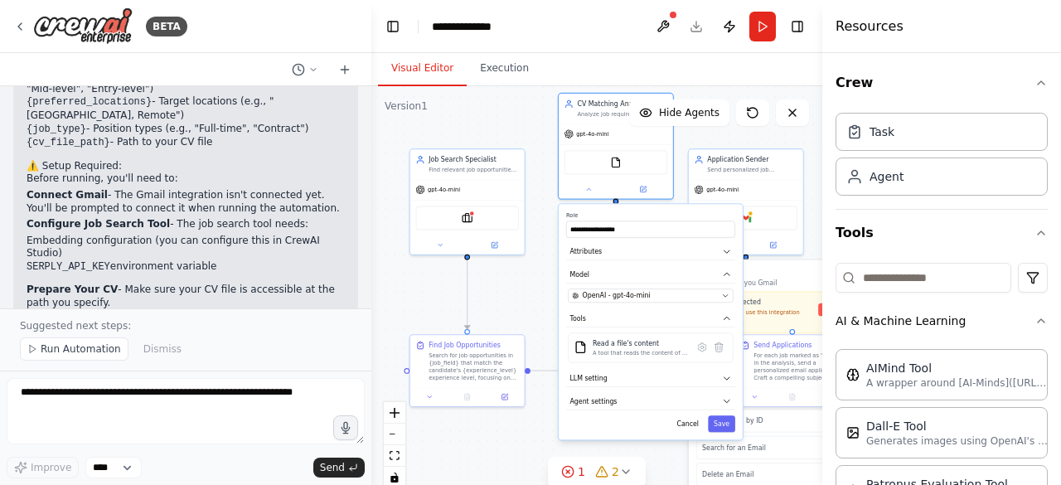
click at [496, 279] on div ".deletable-edge-delete-btn { width: 20px; height: 20px; border: 0px solid #ffff…" at bounding box center [596, 293] width 451 height 415
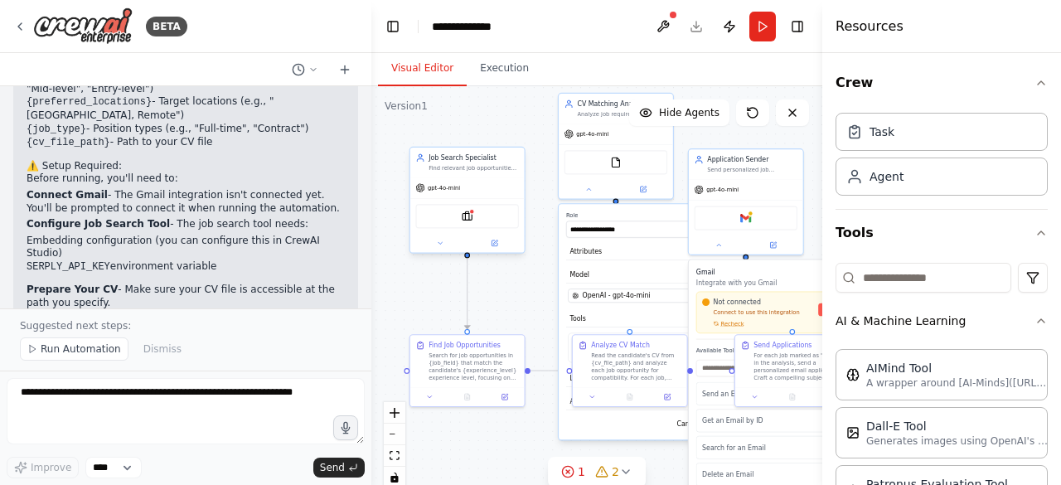
click at [468, 221] on div "SerplyJobSearchTool" at bounding box center [466, 216] width 103 height 24
click at [442, 250] on div at bounding box center [467, 243] width 114 height 18
click at [441, 247] on button at bounding box center [440, 243] width 52 height 11
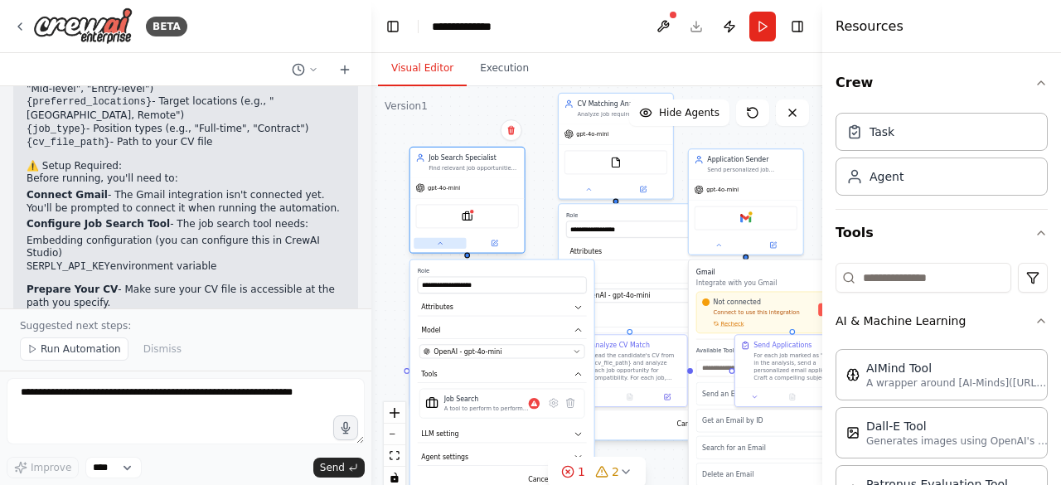
click at [441, 247] on button at bounding box center [440, 243] width 52 height 11
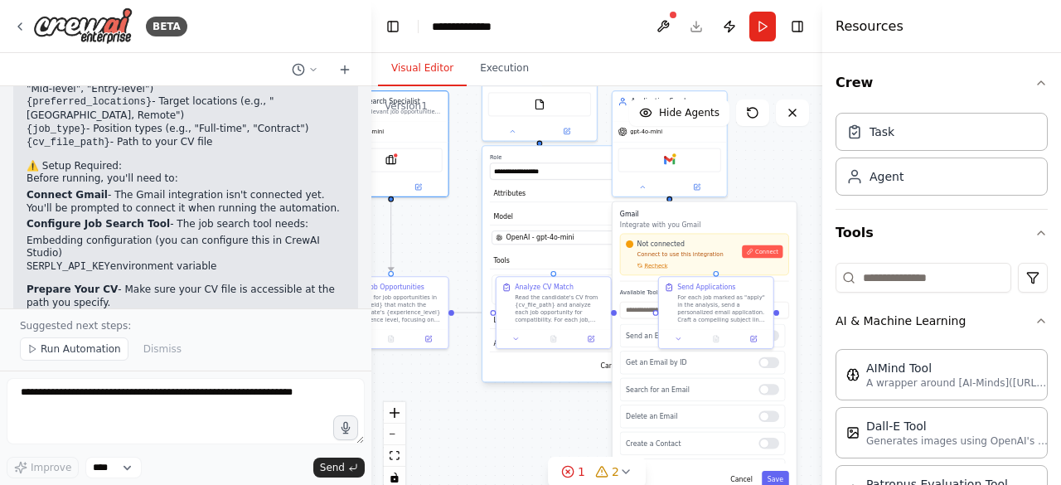
drag, startPoint x: 522, startPoint y: 321, endPoint x: 454, endPoint y: 256, distance: 93.8
click at [454, 256] on div ".deletable-edge-delete-btn { width: 20px; height: 20px; border: 0px solid #ffff…" at bounding box center [596, 293] width 451 height 415
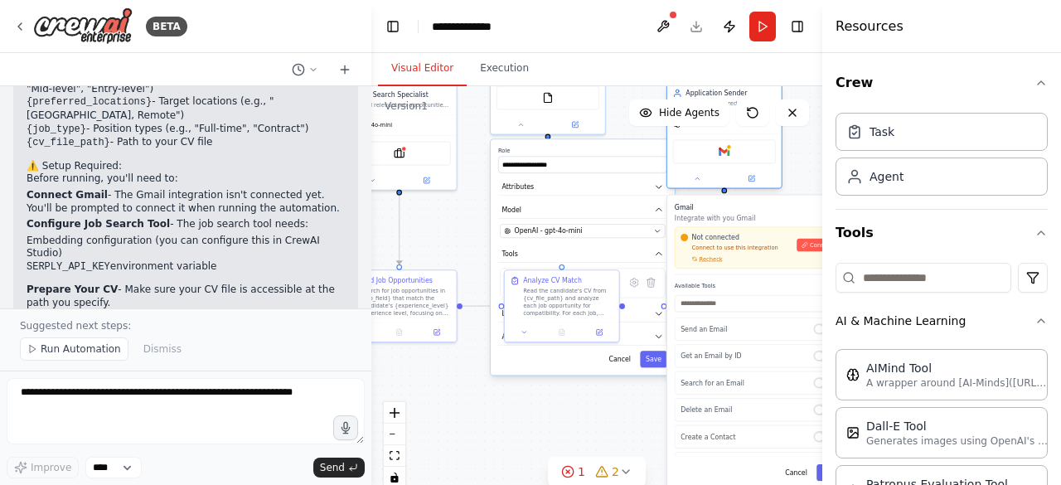
drag, startPoint x: 726, startPoint y: 157, endPoint x: 786, endPoint y: 157, distance: 59.7
click at [782, 157] on div "Gmail" at bounding box center [724, 151] width 114 height 36
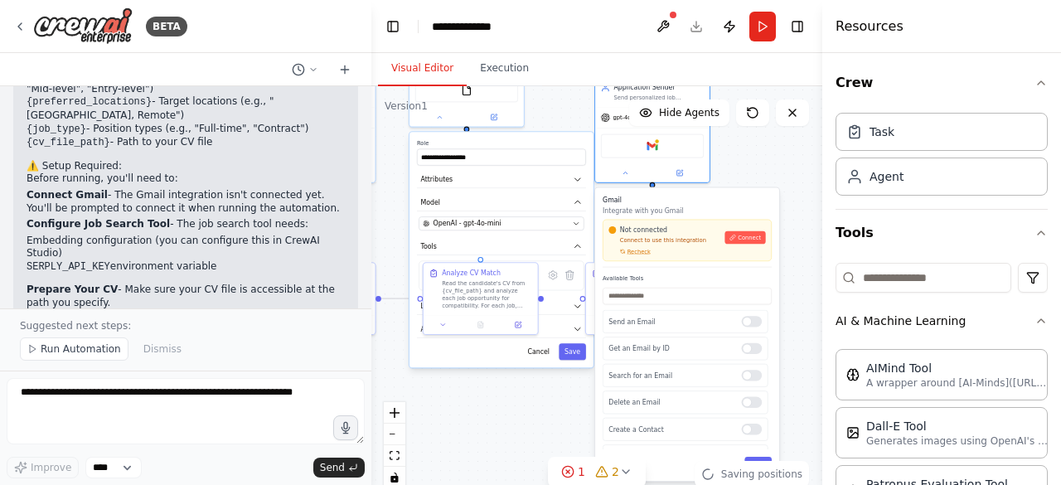
drag, startPoint x: 483, startPoint y: 240, endPoint x: 401, endPoint y: 233, distance: 82.4
click at [401, 233] on div ".deletable-edge-delete-btn { width: 20px; height: 20px; border: 0px solid #ffff…" at bounding box center [596, 293] width 451 height 415
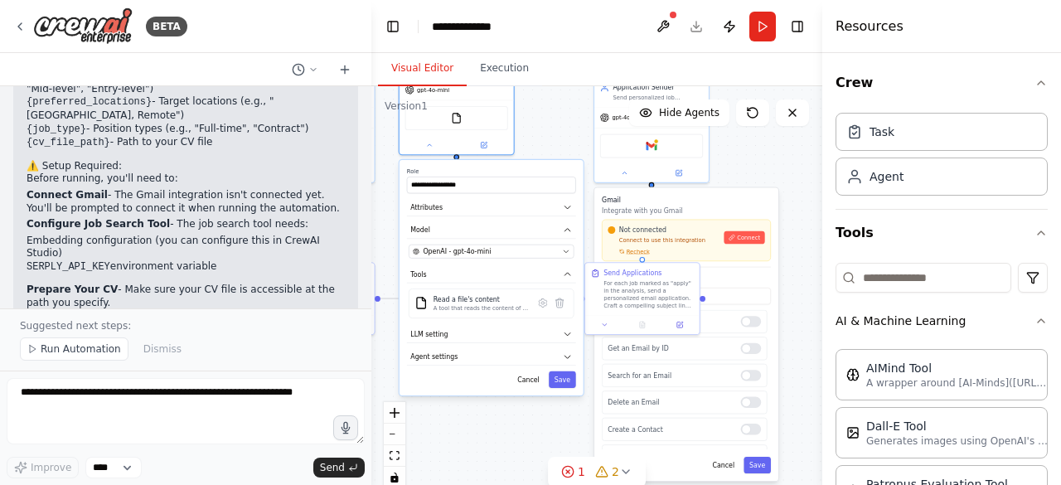
drag, startPoint x: 512, startPoint y: 124, endPoint x: 500, endPoint y: 155, distance: 33.1
click at [500, 155] on div ".deletable-edge-delete-btn { width: 20px; height: 20px; border: 0px solid #ffff…" at bounding box center [596, 293] width 451 height 415
click at [490, 308] on div "A tool that reads the content of a file. To use this tool, provide a 'file_path…" at bounding box center [481, 308] width 95 height 7
click at [545, 304] on icon at bounding box center [543, 302] width 8 height 8
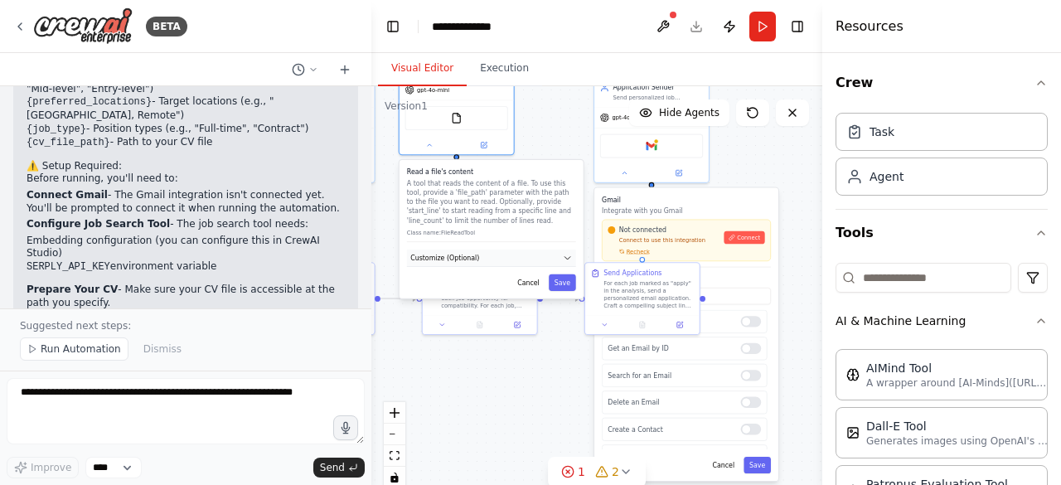
click at [547, 260] on button "Customize (Optional)" at bounding box center [491, 258] width 169 height 17
click at [510, 276] on label "File Path" at bounding box center [491, 277] width 165 height 7
click at [514, 289] on input "text" at bounding box center [491, 292] width 165 height 17
click at [496, 298] on input "text" at bounding box center [491, 292] width 165 height 17
click at [498, 380] on div ".deletable-edge-delete-btn { width: 20px; height: 20px; border: 0px solid #ffff…" at bounding box center [596, 293] width 451 height 415
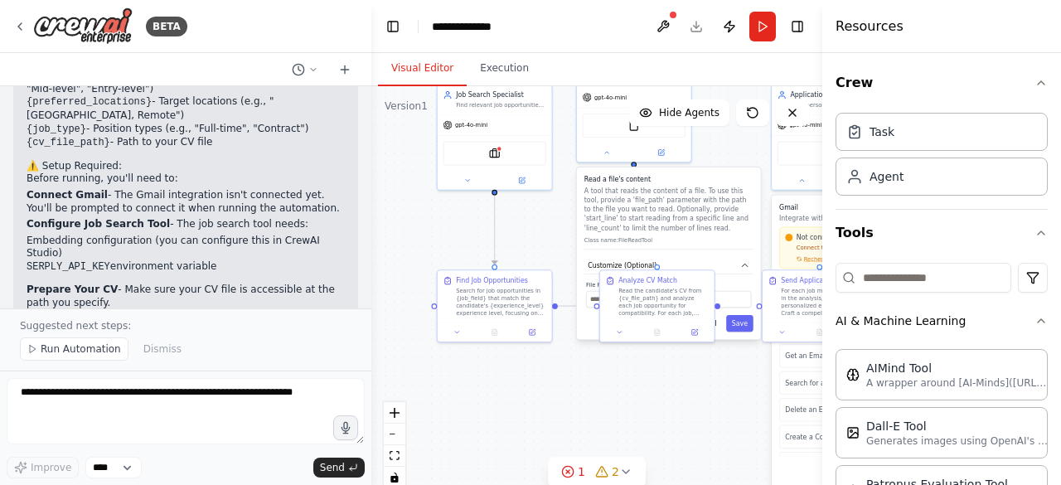
drag, startPoint x: 508, startPoint y: 371, endPoint x: 647, endPoint y: 366, distance: 138.5
click at [647, 366] on div ".deletable-edge-delete-btn { width: 20px; height: 20px; border: 0px solid #ffff…" at bounding box center [596, 293] width 451 height 415
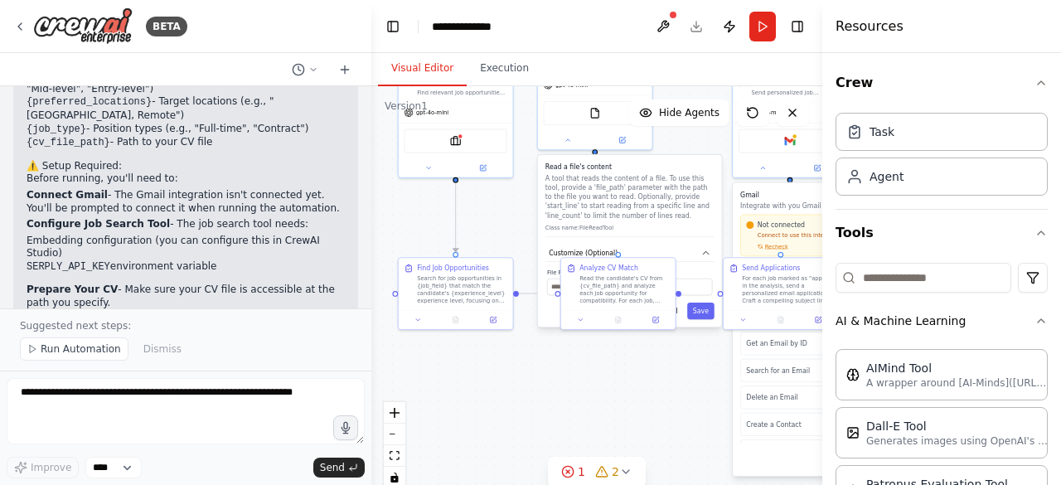
click at [647, 366] on div ".deletable-edge-delete-btn { width: 20px; height: 20px; border: 0px solid #ffff…" at bounding box center [596, 293] width 451 height 415
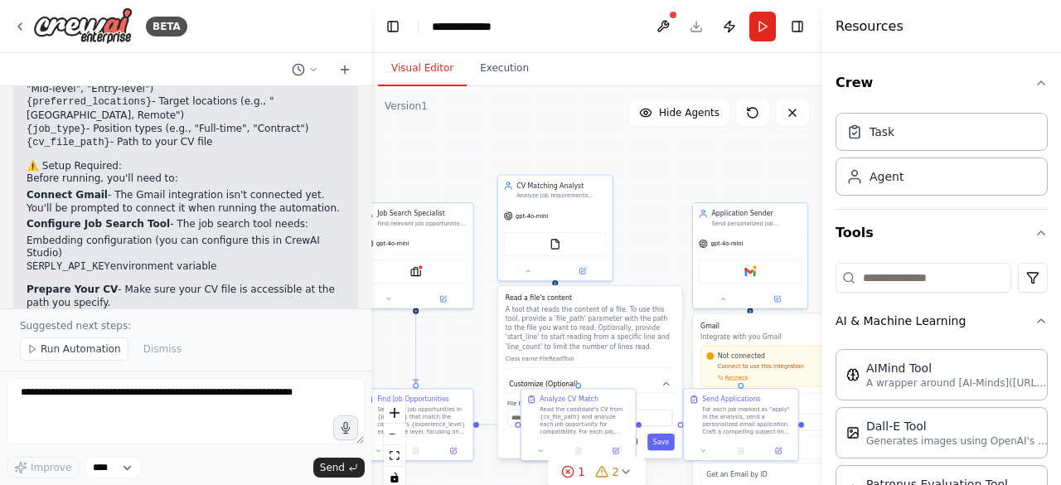
drag, startPoint x: 496, startPoint y: 240, endPoint x: 456, endPoint y: 371, distance: 136.9
click at [456, 371] on div ".deletable-edge-delete-btn { width: 20px; height: 20px; border: 0px solid #ffff…" at bounding box center [596, 293] width 451 height 415
click at [630, 260] on div ".deletable-edge-delete-btn { width: 20px; height: 20px; border: 0px solid #ffff…" at bounding box center [596, 293] width 451 height 415
click at [744, 159] on div ".deletable-edge-delete-btn { width: 20px; height: 20px; border: 0px solid #ffff…" at bounding box center [596, 293] width 451 height 415
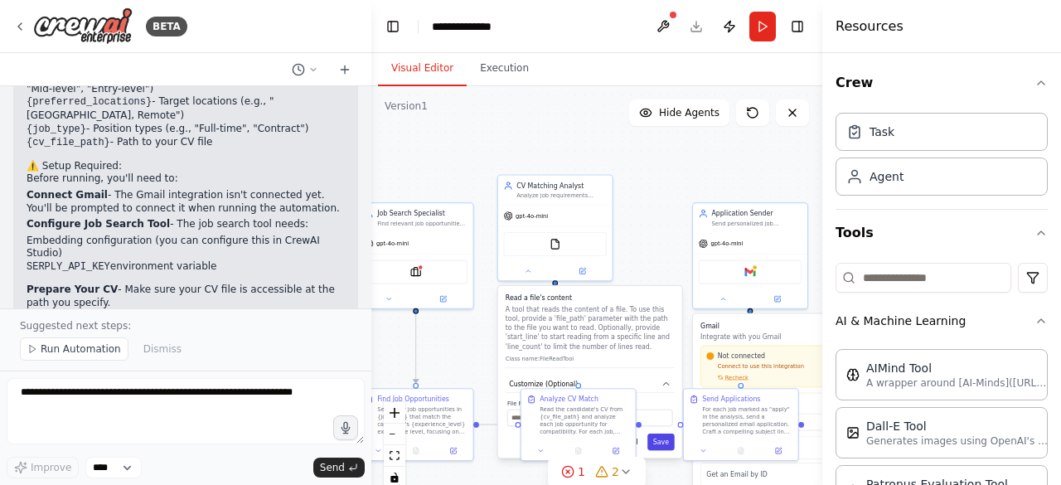
click at [672, 439] on button "Save" at bounding box center [660, 442] width 27 height 17
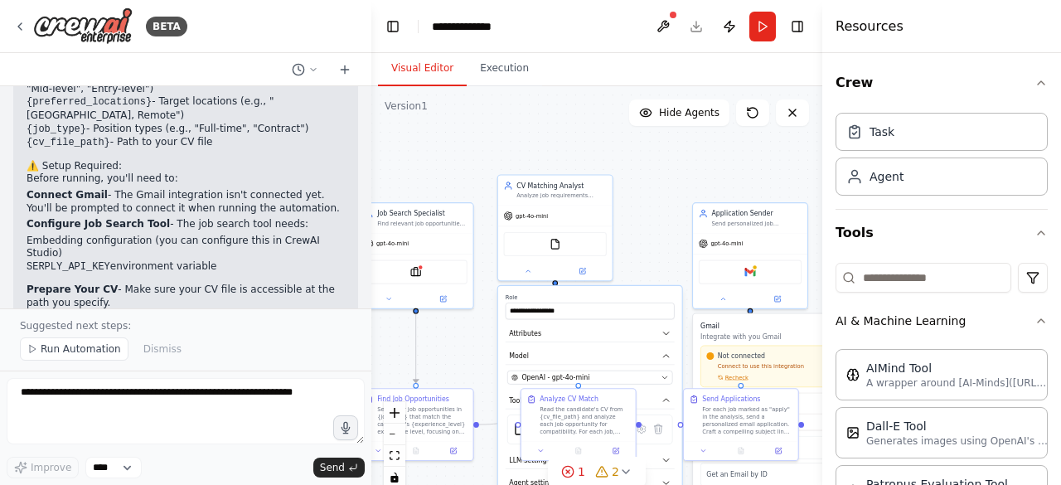
click at [677, 243] on div ".deletable-edge-delete-btn { width: 20px; height: 20px; border: 0px solid #ffff…" at bounding box center [596, 293] width 451 height 415
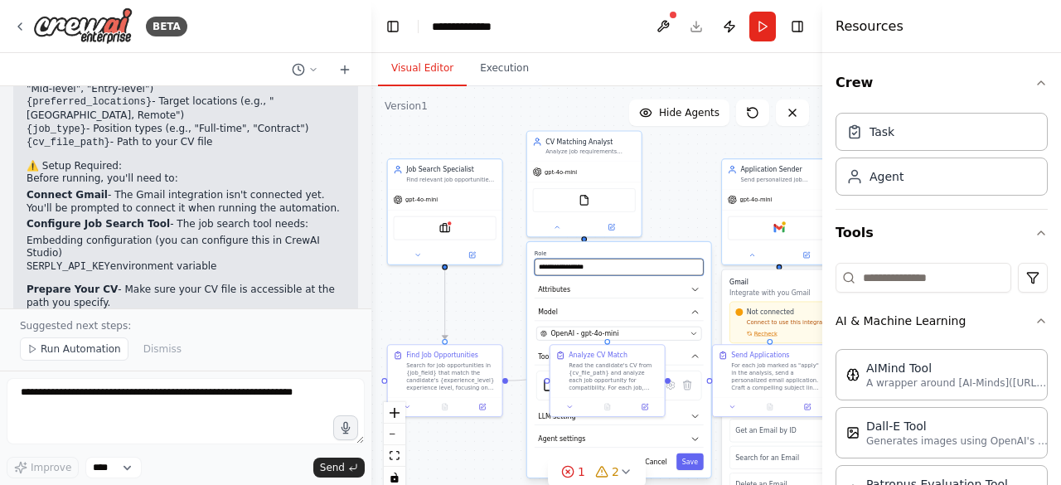
drag, startPoint x: 638, startPoint y: 245, endPoint x: 657, endPoint y: 188, distance: 60.3
click at [657, 188] on div ".deletable-edge-delete-btn { width: 20px; height: 20px; border: 0px solid #ffff…" at bounding box center [596, 293] width 451 height 415
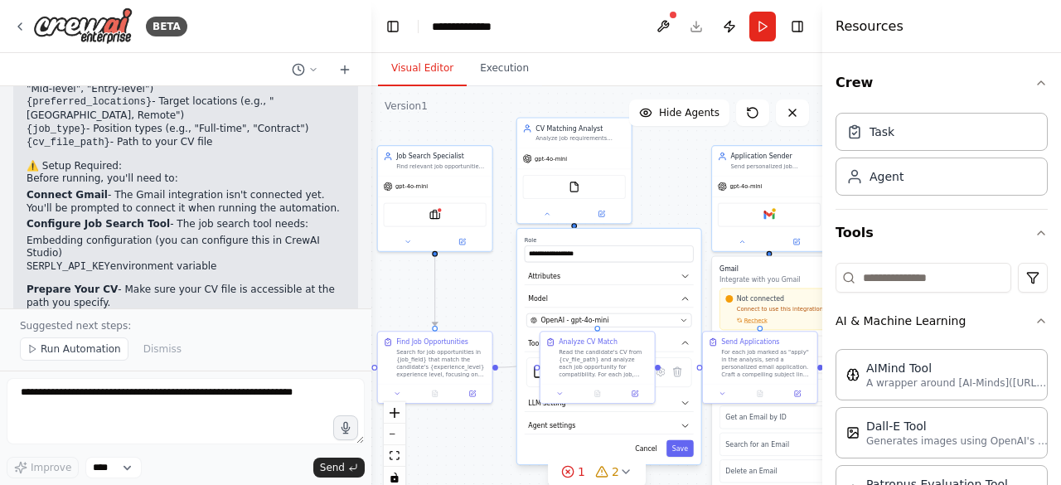
click at [636, 211] on div ".deletable-edge-delete-btn { width: 20px; height: 20px; border: 0px solid #ffff…" at bounding box center [596, 293] width 451 height 415
click at [494, 271] on div ".deletable-edge-delete-btn { width: 20px; height: 20px; border: 0px solid #ffff…" at bounding box center [596, 293] width 451 height 415
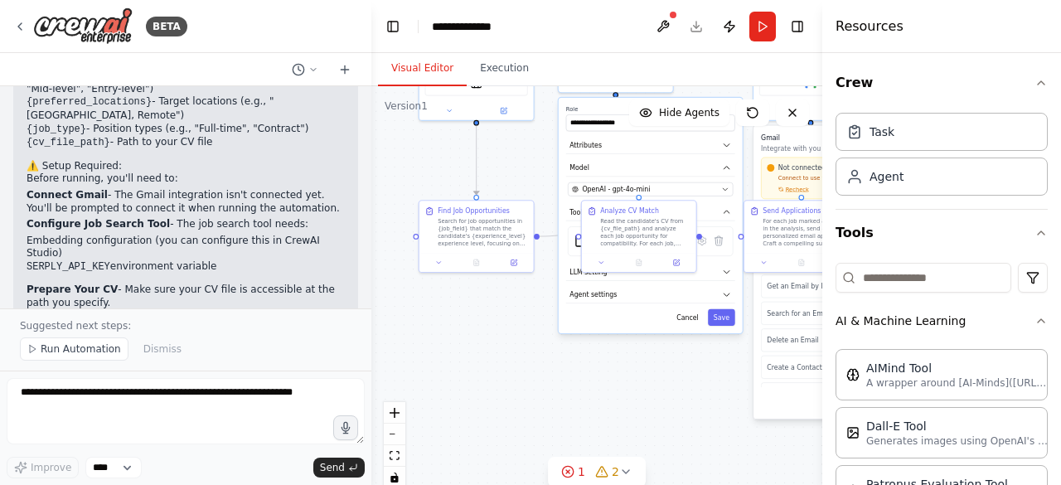
drag, startPoint x: 494, startPoint y: 271, endPoint x: 536, endPoint y: 139, distance: 138.2
click at [536, 139] on div ".deletable-edge-delete-btn { width: 20px; height: 20px; border: 0px solid #ffff…" at bounding box center [596, 293] width 451 height 415
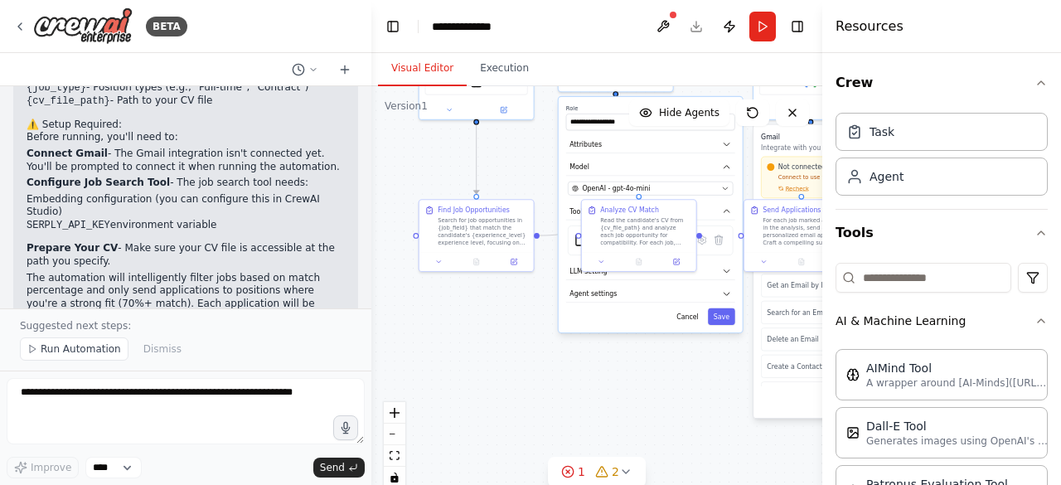
scroll to position [1597, 0]
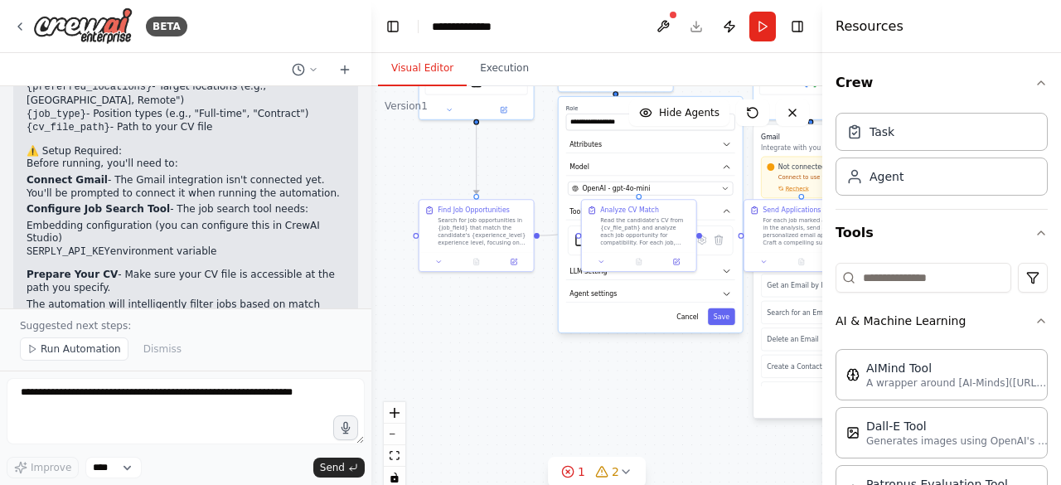
drag, startPoint x: 212, startPoint y: 171, endPoint x: 267, endPoint y: 155, distance: 56.9
click at [267, 203] on li "Configure Job Search Tool - The job search tool needs: Embedding configuration …" at bounding box center [186, 231] width 318 height 56
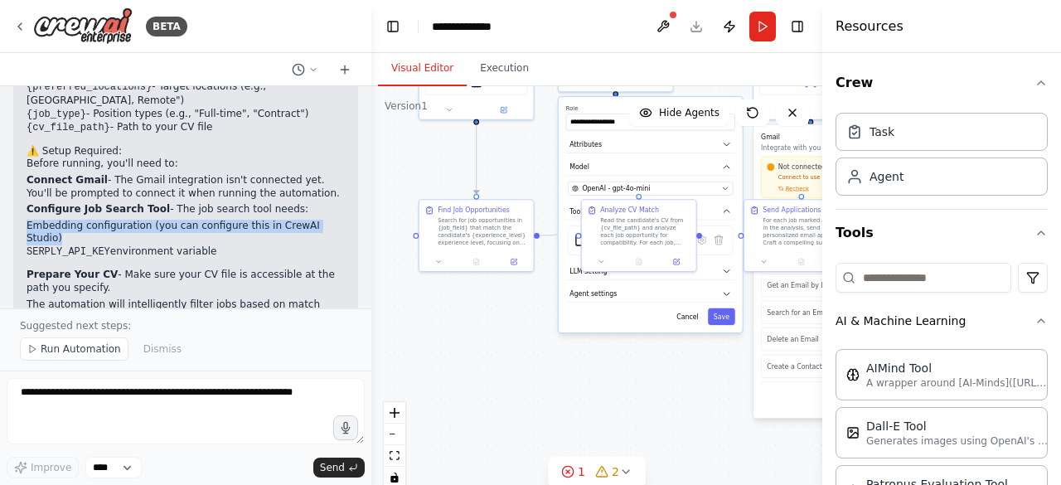
click at [267, 203] on li "Configure Job Search Tool - The job search tool needs: Embedding configuration …" at bounding box center [186, 231] width 318 height 56
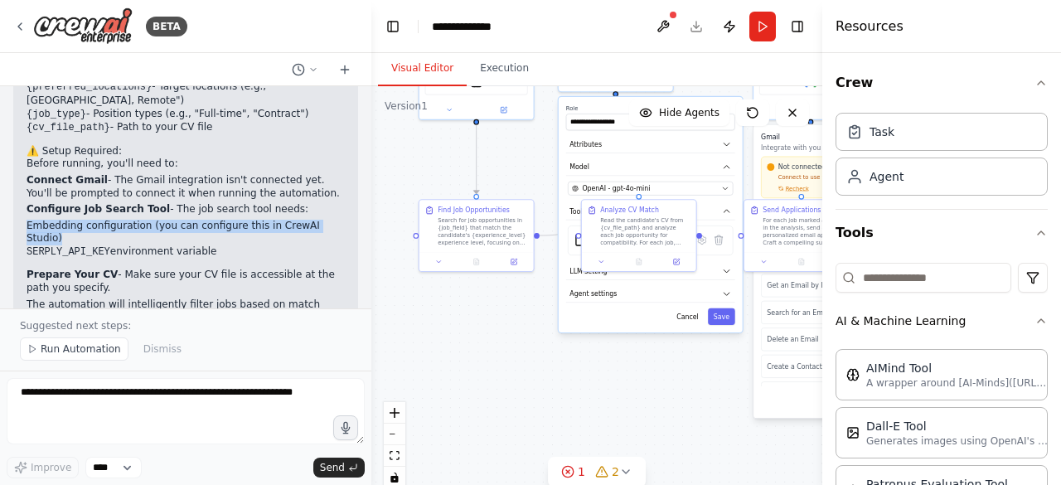
click at [267, 203] on li "Configure Job Search Tool - The job search tool needs: Embedding configuration …" at bounding box center [186, 231] width 318 height 56
click at [251, 269] on p "Prepare Your CV - Make sure your CV file is accessible at the path you specify." at bounding box center [186, 282] width 318 height 26
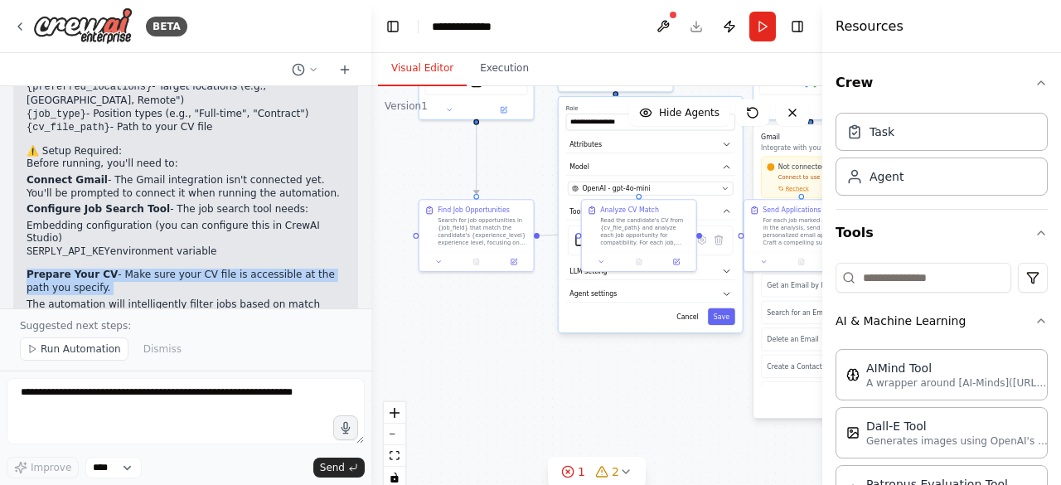
click at [251, 269] on p "Prepare Your CV - Make sure your CV file is accessible at the path you specify." at bounding box center [186, 282] width 318 height 26
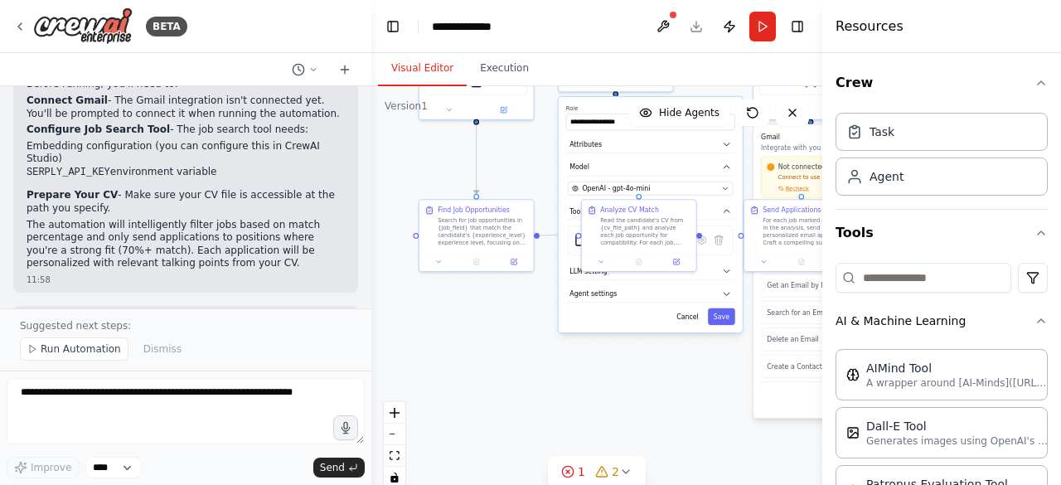
click at [204, 313] on p "Would you like me to make any adjustments to the automation, such as changing t…" at bounding box center [186, 332] width 318 height 39
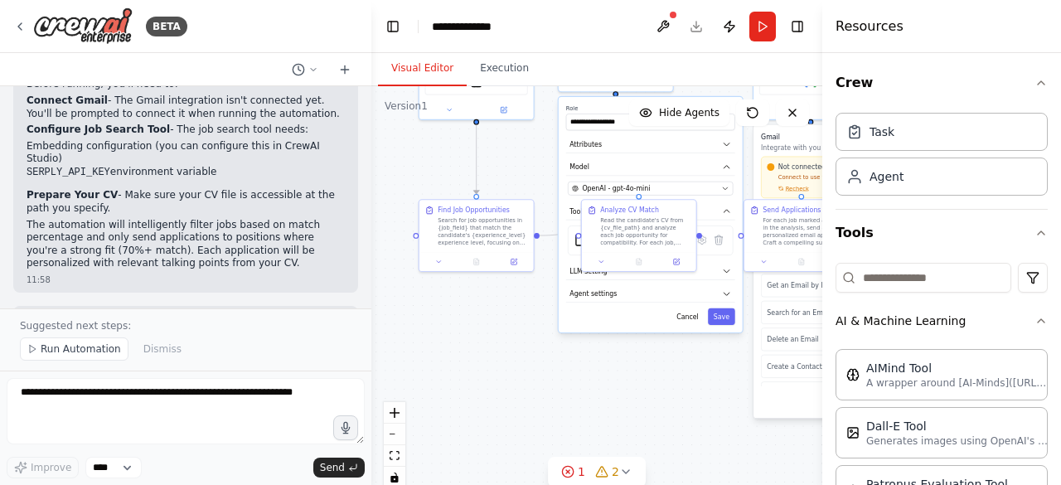
click at [204, 313] on p "Would you like me to make any adjustments to the automation, such as changing t…" at bounding box center [186, 332] width 318 height 39
click at [521, 384] on div ".deletable-edge-delete-btn { width: 20px; height: 20px; border: 0px solid #ffff…" at bounding box center [596, 293] width 451 height 415
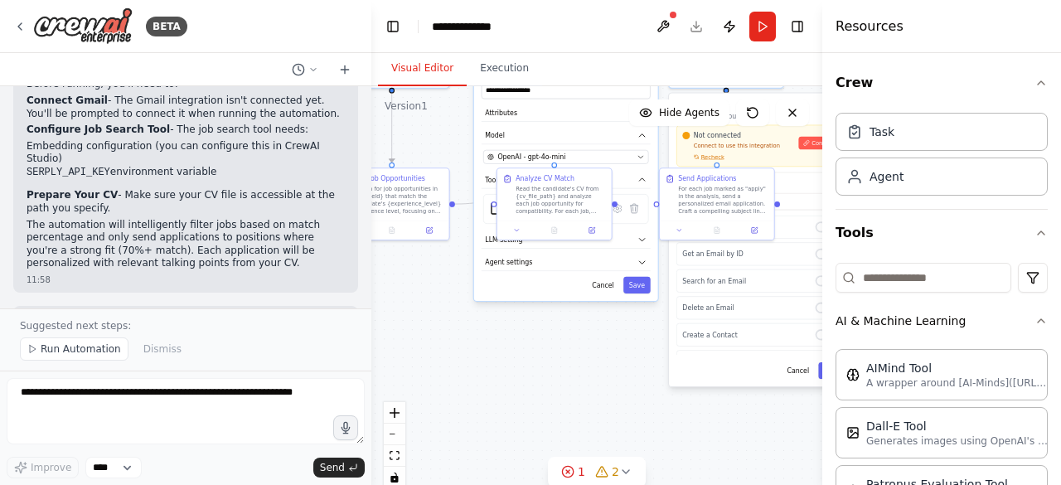
drag, startPoint x: 521, startPoint y: 384, endPoint x: 454, endPoint y: 352, distance: 73.8
click at [454, 352] on div ".deletable-edge-delete-btn { width: 20px; height: 20px; border: 0px solid #ffff…" at bounding box center [596, 293] width 451 height 415
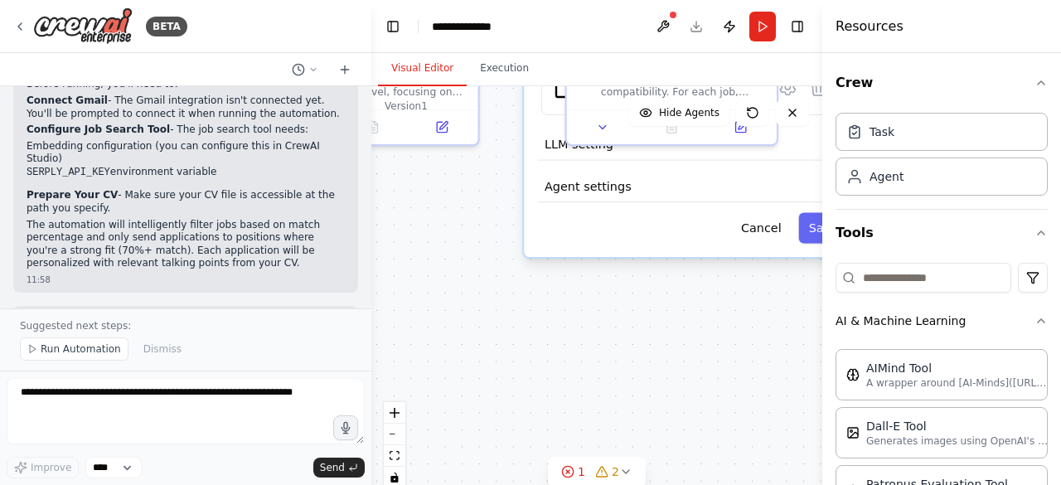
click at [454, 352] on div ".deletable-edge-delete-btn { width: 20px; height: 20px; border: 0px solid #ffff…" at bounding box center [596, 293] width 451 height 415
click at [611, 318] on div ".deletable-edge-delete-btn { width: 20px; height: 20px; border: 0px solid #ffff…" at bounding box center [596, 293] width 451 height 415
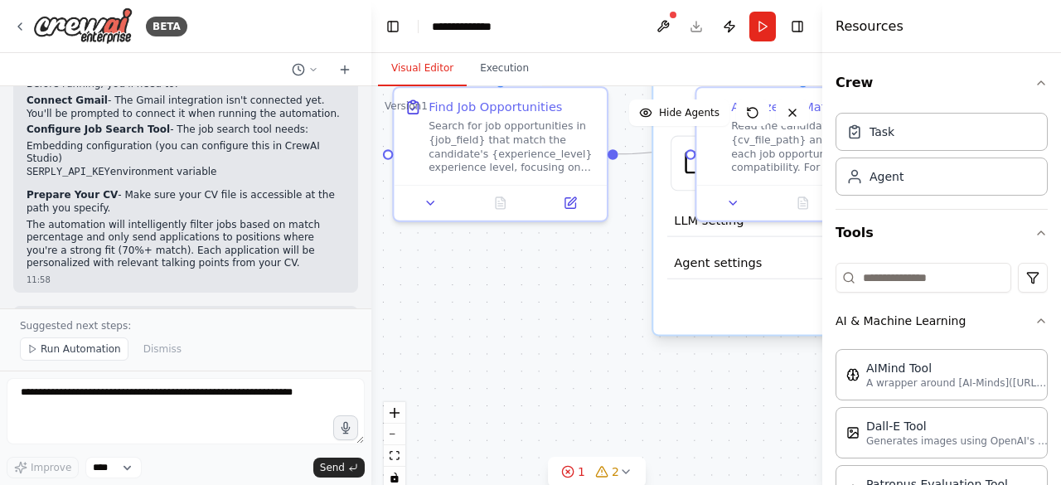
drag, startPoint x: 611, startPoint y: 318, endPoint x: 740, endPoint y: 397, distance: 150.7
click at [740, 397] on div ".deletable-edge-delete-btn { width: 20px; height: 20px; border: 0px solid #ffff…" at bounding box center [596, 293] width 451 height 415
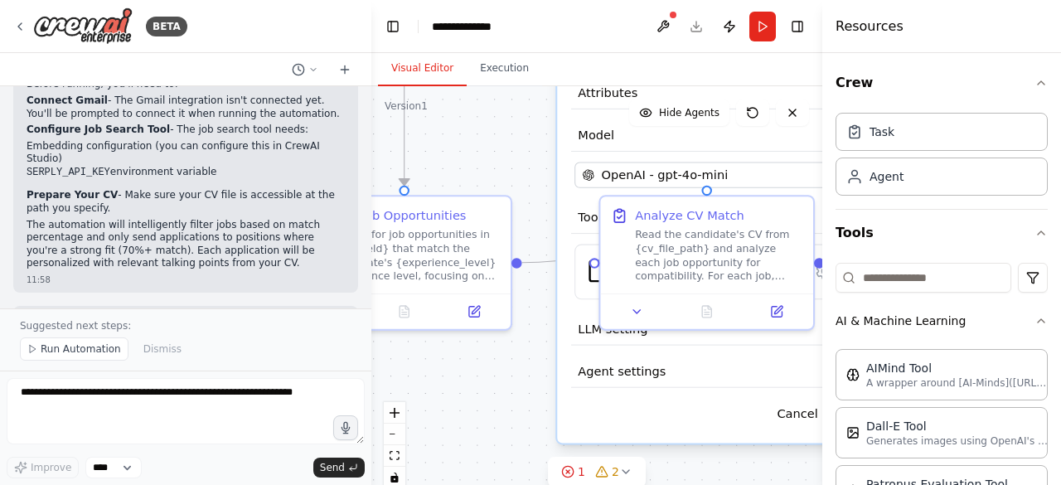
drag, startPoint x: 512, startPoint y: 297, endPoint x: 410, endPoint y: 419, distance: 158.9
click at [410, 419] on div ".deletable-edge-delete-btn { width: 20px; height: 20px; border: 0px solid #ffff…" at bounding box center [596, 293] width 451 height 415
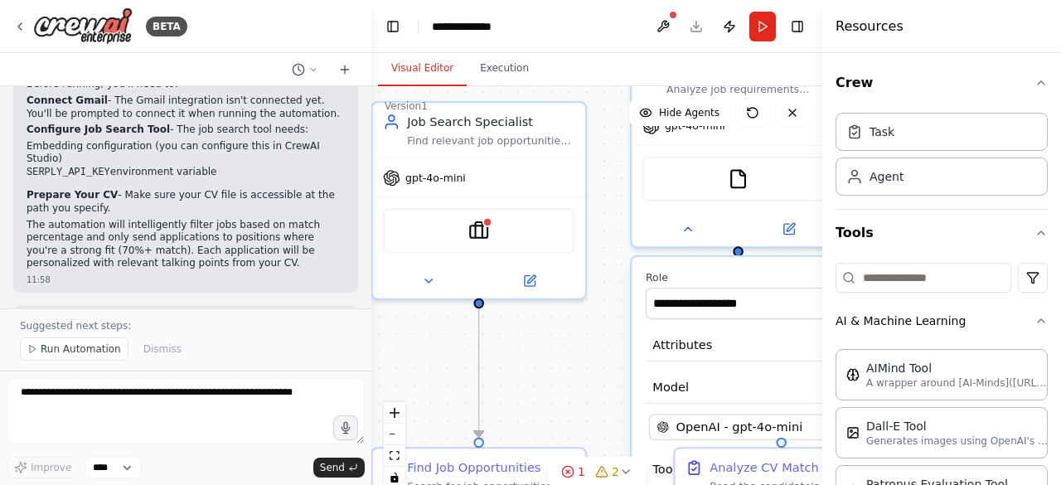
drag, startPoint x: 510, startPoint y: 148, endPoint x: 592, endPoint y: 336, distance: 204.6
click at [592, 336] on div ".deletable-edge-delete-btn { width: 20px; height: 20px; border: 0px solid #ffff…" at bounding box center [596, 293] width 451 height 415
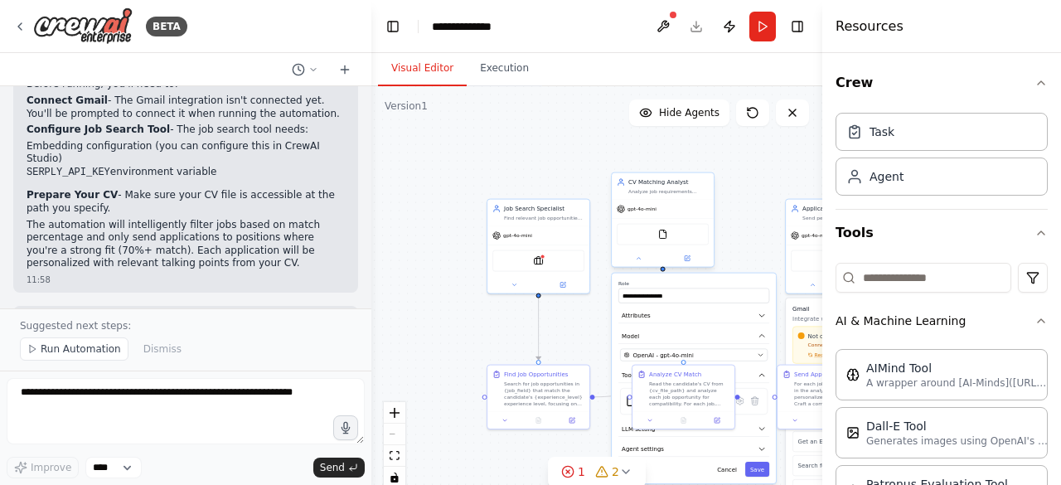
click at [713, 241] on div "FileReadTool" at bounding box center [663, 234] width 102 height 32
click at [745, 243] on div ".deletable-edge-delete-btn { width: 20px; height: 20px; border: 0px solid #ffff…" at bounding box center [596, 293] width 451 height 415
click at [753, 463] on button "Save" at bounding box center [757, 469] width 24 height 15
drag, startPoint x: 751, startPoint y: 234, endPoint x: 534, endPoint y: 181, distance: 223.6
click at [534, 181] on div ".deletable-edge-delete-btn { width: 20px; height: 20px; border: 0px solid #ffff…" at bounding box center [596, 293] width 451 height 415
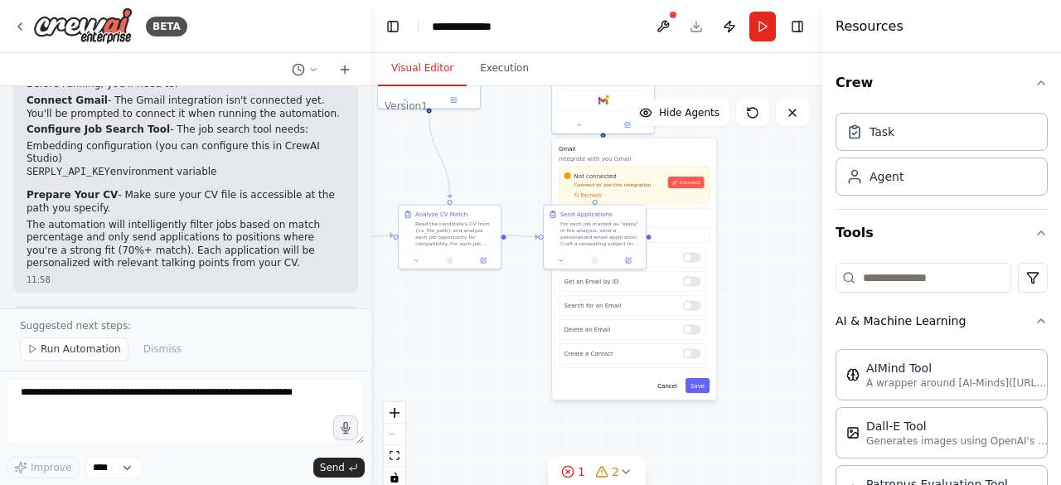
drag, startPoint x: 749, startPoint y: 370, endPoint x: 726, endPoint y: 211, distance: 160.0
click at [726, 211] on div ".deletable-edge-delete-btn { width: 20px; height: 20px; border: 0px solid #ffff…" at bounding box center [596, 293] width 451 height 415
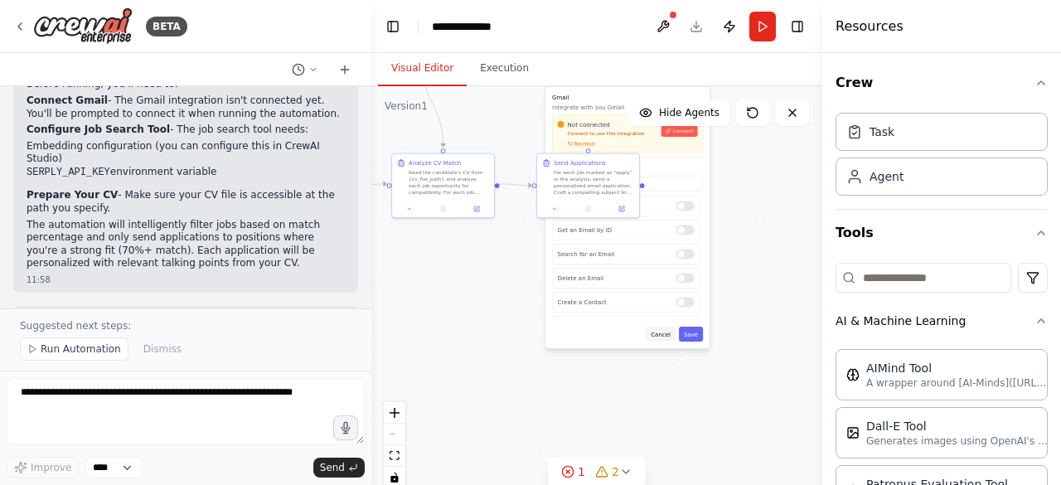
click at [668, 336] on button "Cancel" at bounding box center [661, 334] width 30 height 15
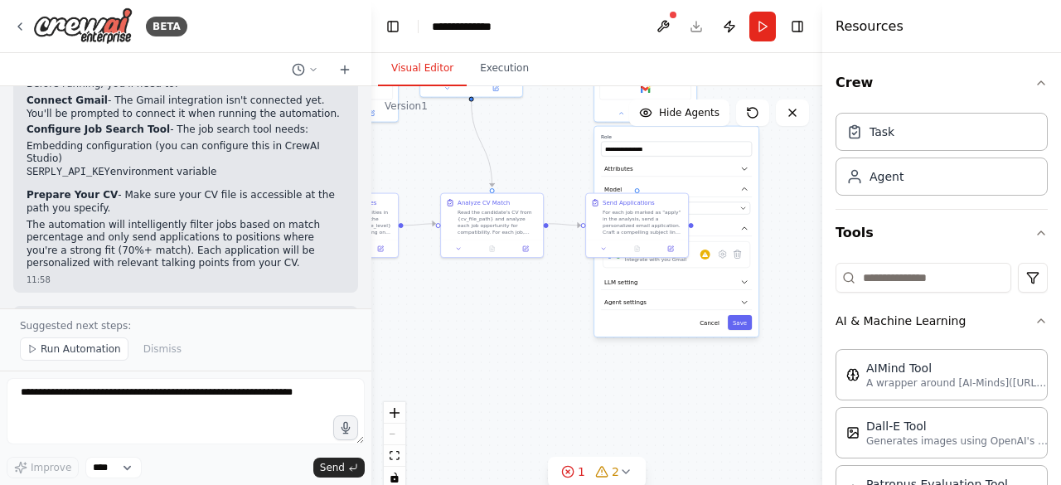
drag, startPoint x: 668, startPoint y: 336, endPoint x: 746, endPoint y: 394, distance: 97.2
click at [746, 394] on div ".deletable-edge-delete-btn { width: 20px; height: 20px; border: 0px solid #ffff…" at bounding box center [596, 293] width 451 height 415
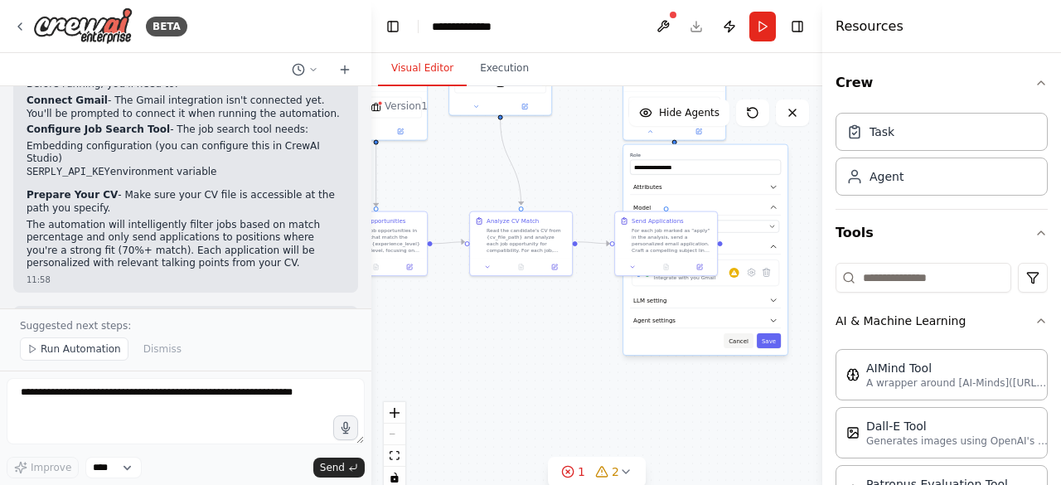
click at [743, 335] on button "Cancel" at bounding box center [739, 340] width 30 height 15
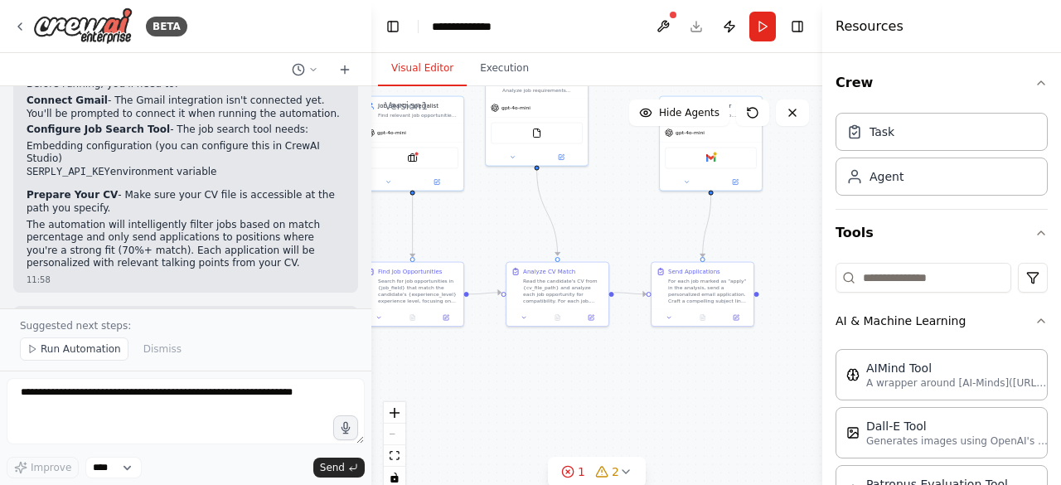
drag, startPoint x: 789, startPoint y: 271, endPoint x: 827, endPoint y: 323, distance: 64.0
click at [827, 323] on div "BETA I want to automize sending CV to fitting offers 11:57 ▶ Thought process I'…" at bounding box center [530, 242] width 1061 height 485
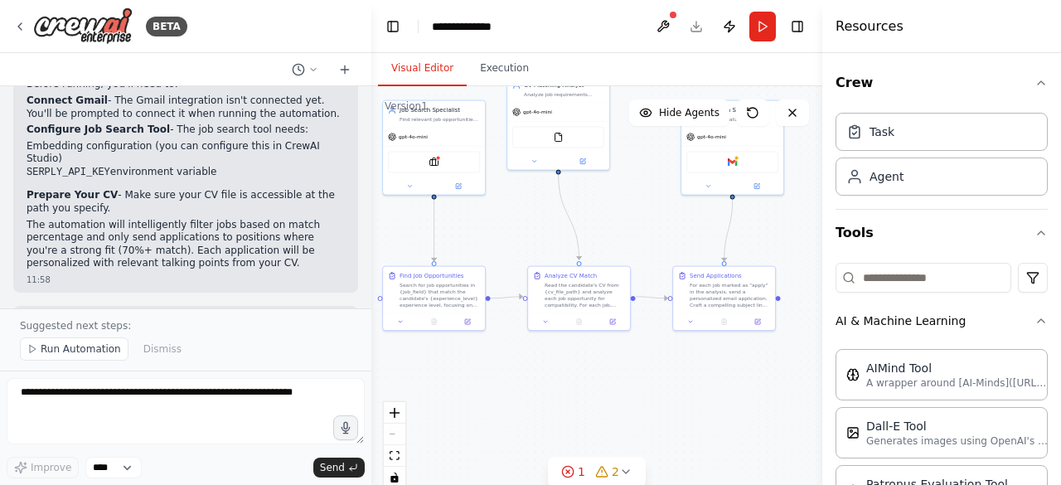
drag, startPoint x: 538, startPoint y: 386, endPoint x: 602, endPoint y: 389, distance: 63.9
click at [602, 389] on div ".deletable-edge-delete-btn { width: 20px; height: 20px; border: 0px solid #ffff…" at bounding box center [596, 293] width 451 height 415
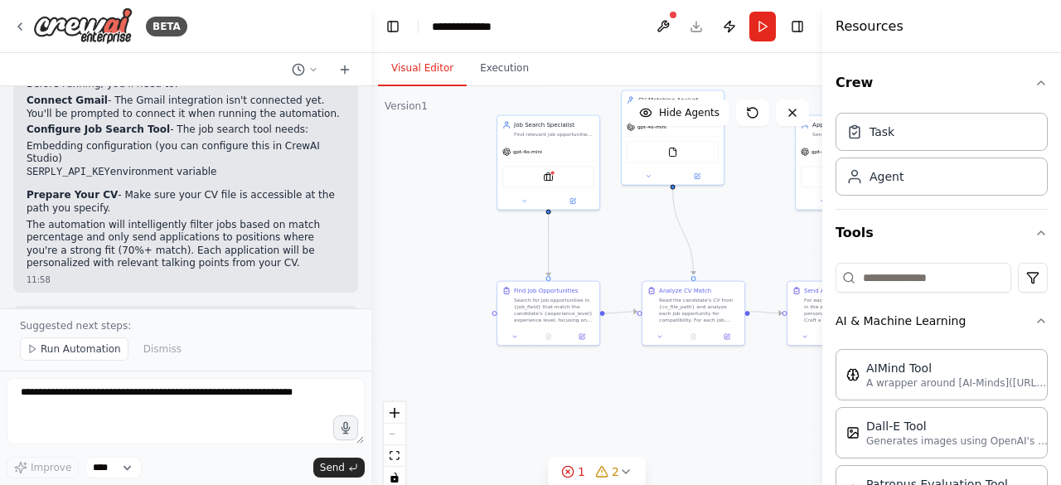
drag, startPoint x: 611, startPoint y: 380, endPoint x: 730, endPoint y: 414, distance: 124.1
click at [730, 414] on div ".deletable-edge-delete-btn { width: 20px; height: 20px; border: 0px solid #ffff…" at bounding box center [596, 293] width 451 height 415
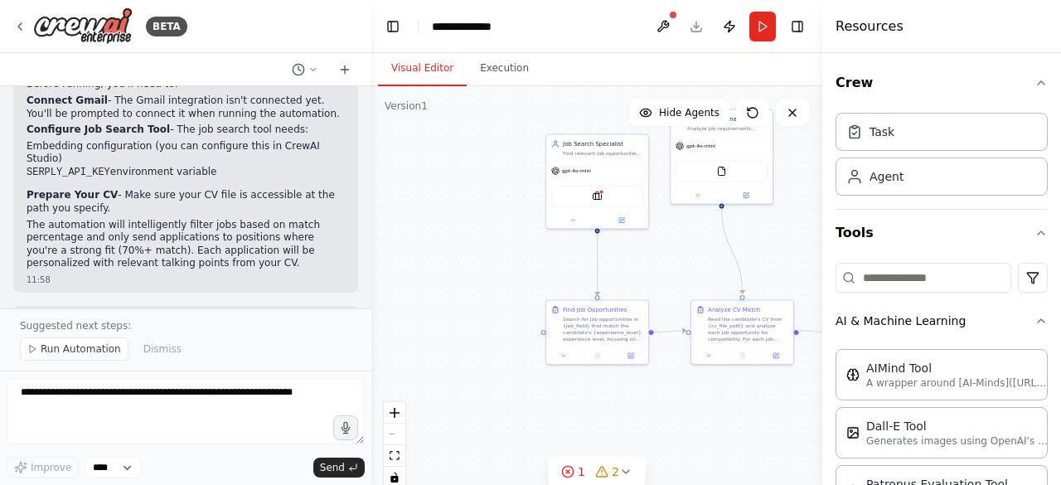
drag, startPoint x: 420, startPoint y: 208, endPoint x: 308, endPoint y: 211, distance: 111.1
click at [308, 211] on div "BETA I want to automize sending CV to fitting offers 11:57 ▶ Thought process I'…" at bounding box center [530, 242] width 1061 height 485
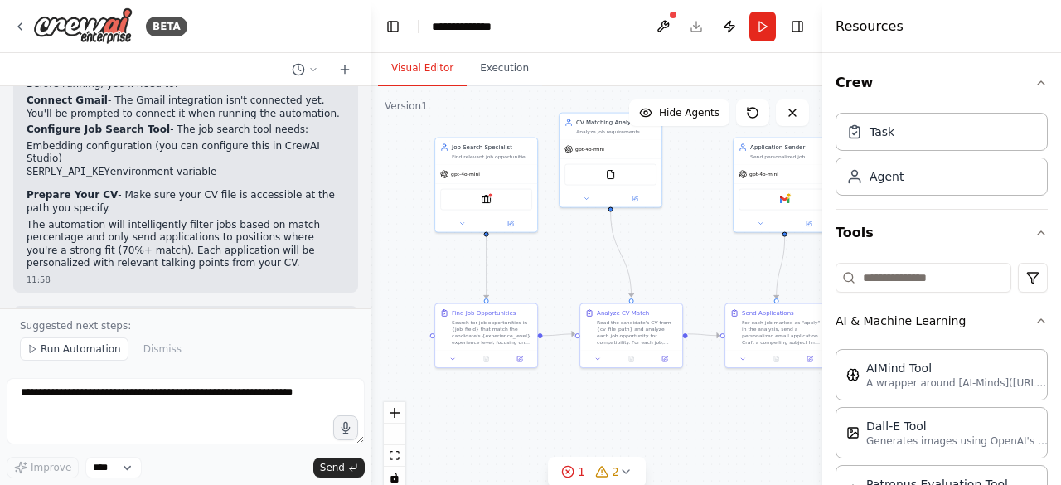
drag, startPoint x: 540, startPoint y: 256, endPoint x: 409, endPoint y: 258, distance: 131.0
click at [409, 258] on div ".deletable-edge-delete-btn { width: 20px; height: 20px; border: 0px solid #ffff…" at bounding box center [596, 293] width 451 height 415
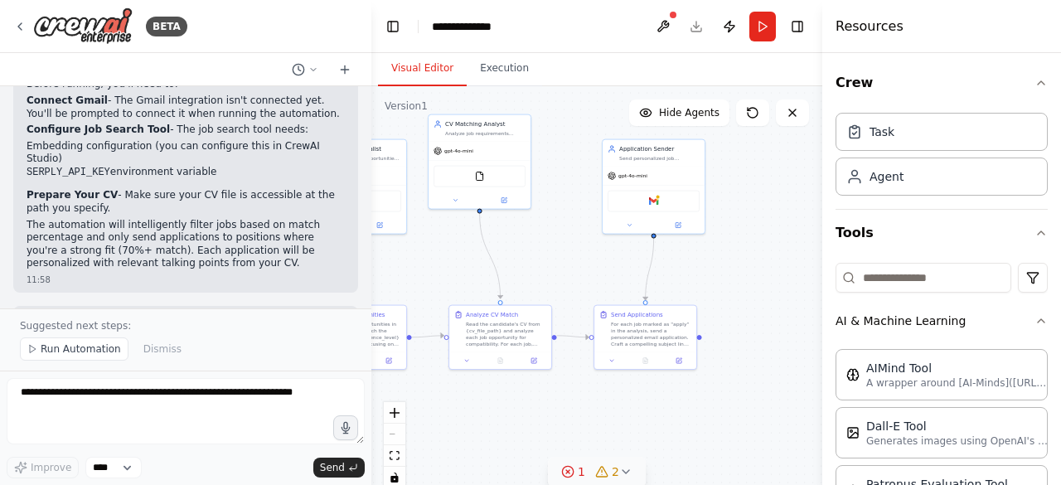
click at [628, 468] on icon at bounding box center [625, 471] width 13 height 13
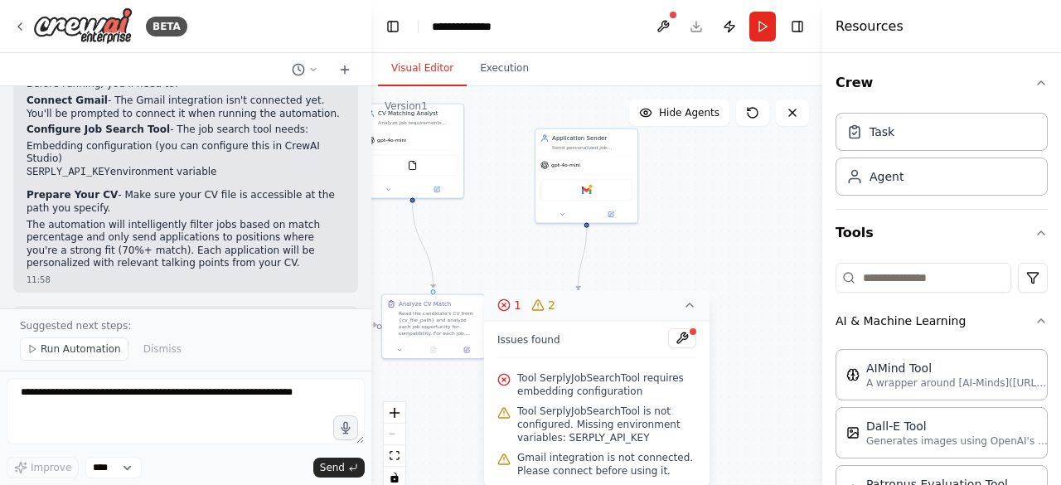
drag, startPoint x: 770, startPoint y: 267, endPoint x: 703, endPoint y: 256, distance: 68.0
click at [703, 256] on div ".deletable-edge-delete-btn { width: 20px; height: 20px; border: 0px solid #ffff…" at bounding box center [596, 293] width 451 height 415
click at [698, 311] on button "1 2" at bounding box center [597, 305] width 226 height 31
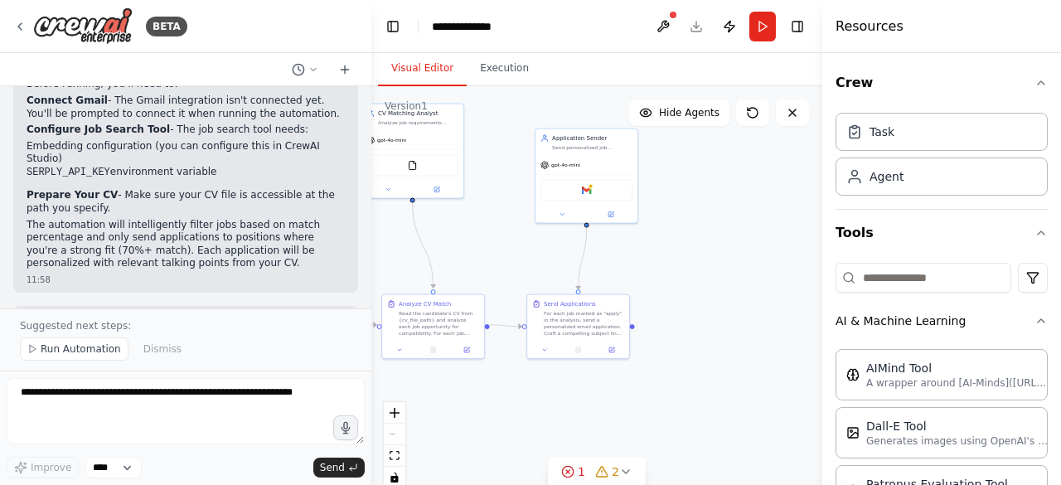
click at [833, 193] on div "Crew Task Agent Tools AI & Machine Learning AIMind Tool A wrapper around [AI-Mi…" at bounding box center [941, 269] width 239 height 432
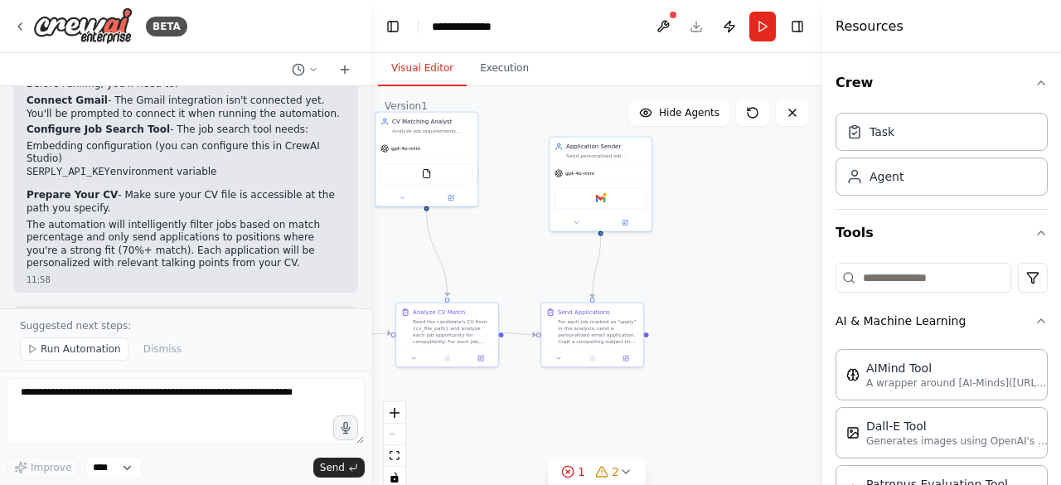
drag, startPoint x: 739, startPoint y: 172, endPoint x: 810, endPoint y: 241, distance: 99.1
click at [810, 241] on div ".deletable-edge-delete-btn { width: 20px; height: 20px; border: 0px solid #ffff…" at bounding box center [596, 293] width 451 height 415
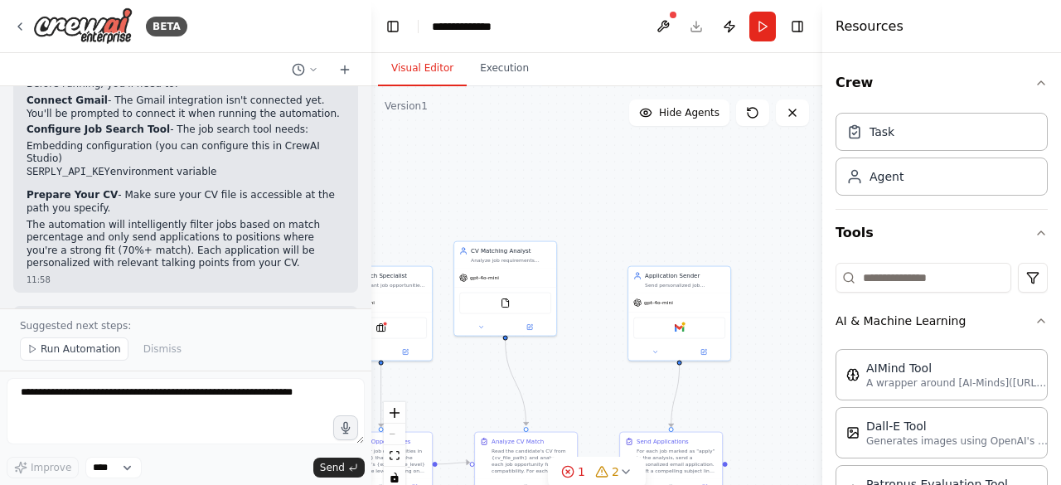
drag, startPoint x: 810, startPoint y: 241, endPoint x: 851, endPoint y: 346, distance: 112.1
click at [851, 346] on div "BETA I want to automize sending CV to fitting offers 11:57 ▶ Thought process I'…" at bounding box center [530, 242] width 1061 height 485
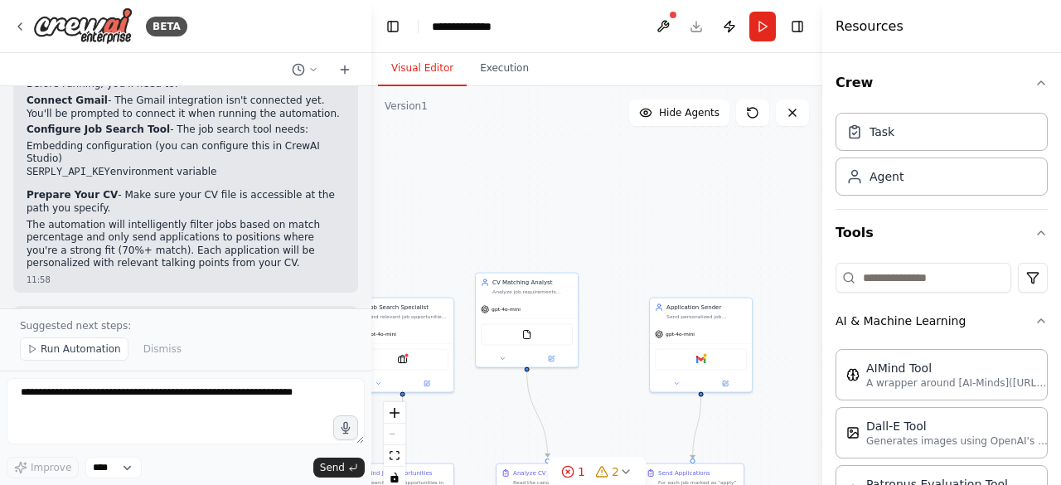
drag, startPoint x: 740, startPoint y: 288, endPoint x: 827, endPoint y: 149, distance: 163.5
click at [827, 149] on div "BETA I want to automize sending CV to fitting offers 11:57 ▶ Thought process I'…" at bounding box center [530, 242] width 1061 height 485
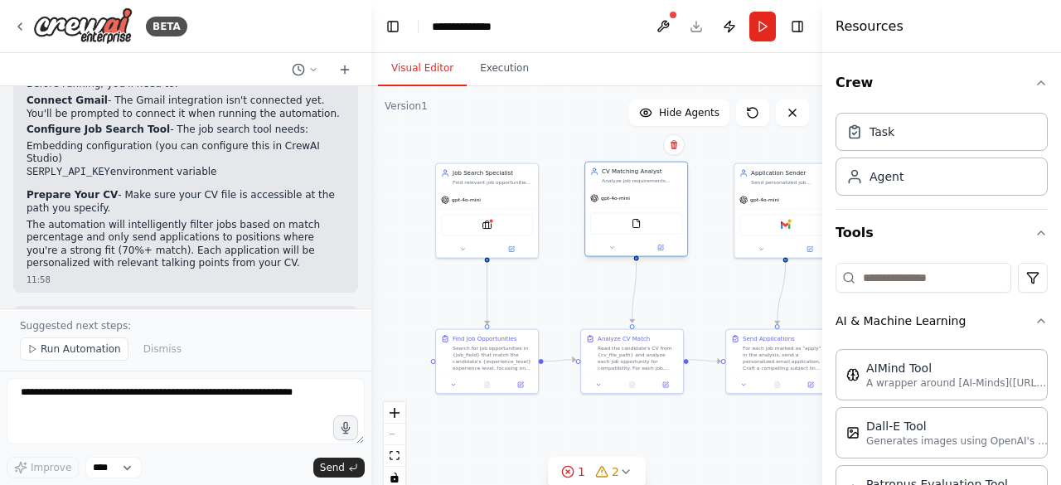
drag, startPoint x: 647, startPoint y: 178, endPoint x: 672, endPoint y: 211, distance: 40.8
click at [672, 211] on div "gpt-4o-mini FileReadTool" at bounding box center [636, 222] width 102 height 67
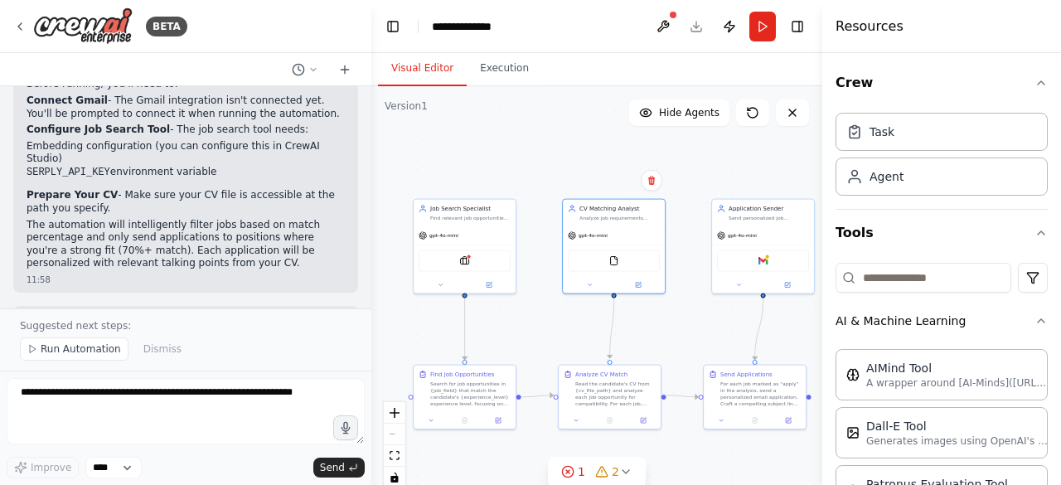
drag, startPoint x: 580, startPoint y: 131, endPoint x: 555, endPoint y: 168, distance: 44.4
click at [555, 168] on div ".deletable-edge-delete-btn { width: 20px; height: 20px; border: 0px solid #ffff…" at bounding box center [596, 293] width 451 height 415
drag, startPoint x: 555, startPoint y: 168, endPoint x: 537, endPoint y: 213, distance: 48.3
click at [537, 213] on div ".deletable-edge-delete-btn { width: 20px; height: 20px; border: 0px solid #ffff…" at bounding box center [596, 293] width 451 height 415
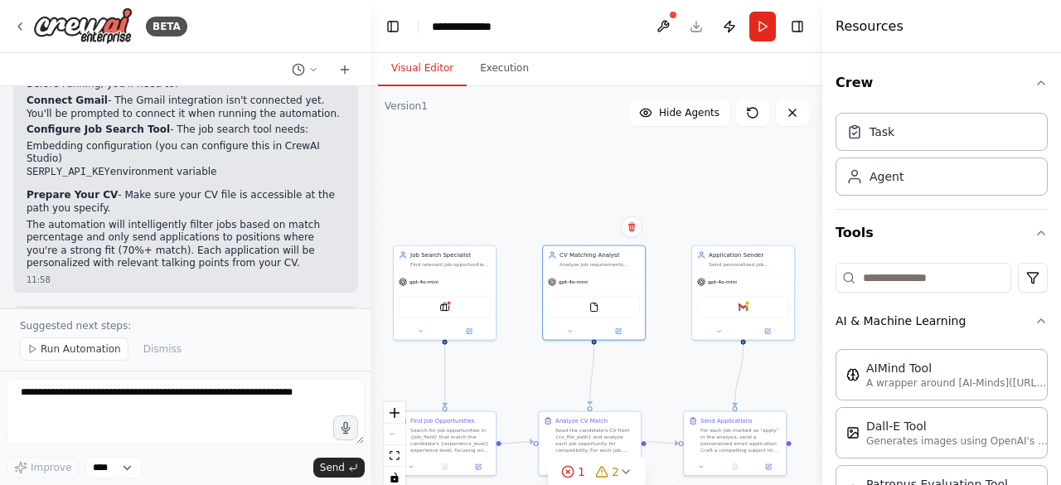
drag, startPoint x: 537, startPoint y: 213, endPoint x: 605, endPoint y: 193, distance: 70.8
click at [605, 193] on div ".deletable-edge-delete-btn { width: 20px; height: 20px; border: 0px solid #ffff…" at bounding box center [596, 293] width 451 height 415
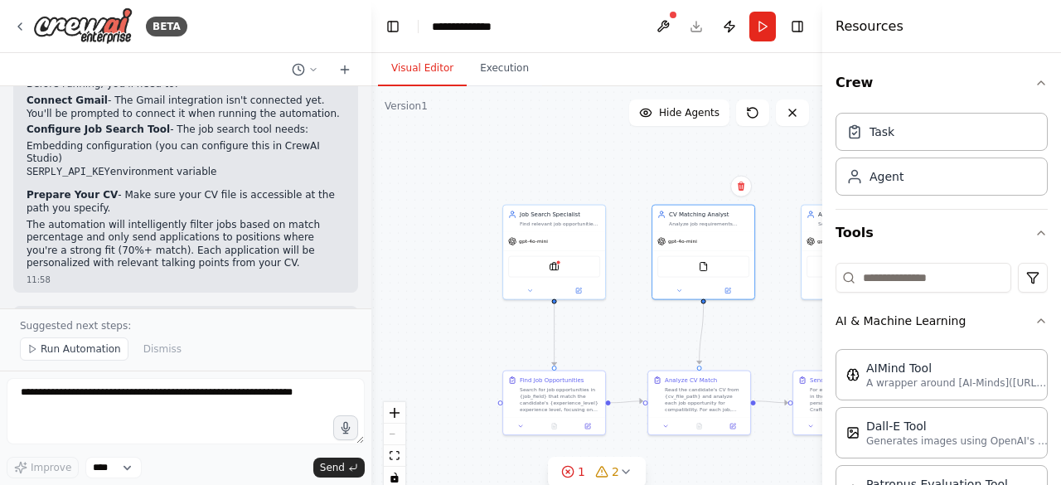
drag, startPoint x: 605, startPoint y: 193, endPoint x: 649, endPoint y: 170, distance: 49.7
click at [649, 170] on div ".deletable-edge-delete-btn { width: 20px; height: 20px; border: 0px solid #ffff…" at bounding box center [596, 293] width 451 height 415
drag, startPoint x: 627, startPoint y: 159, endPoint x: 623, endPoint y: 112, distance: 47.4
click at [623, 112] on div ".deletable-edge-delete-btn { width: 20px; height: 20px; border: 0px solid #ffff…" at bounding box center [596, 293] width 451 height 415
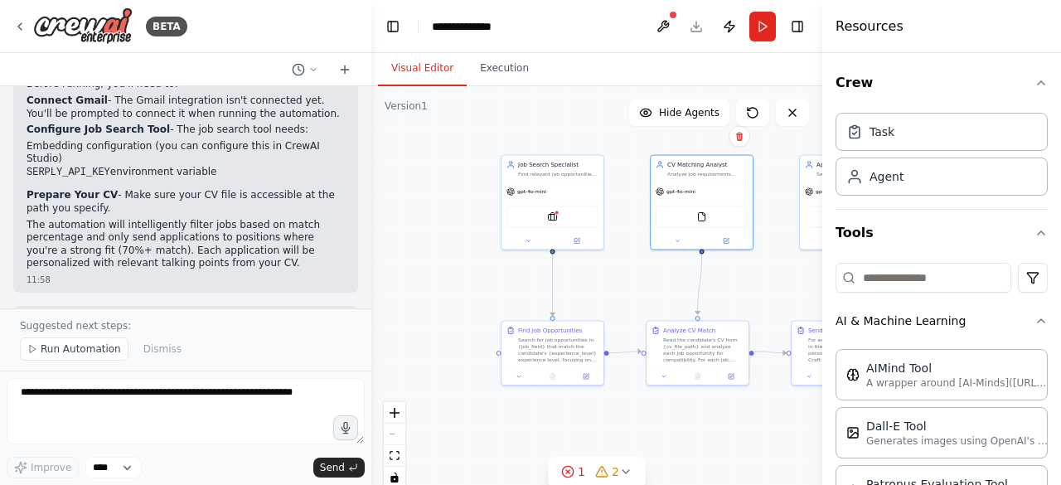
drag, startPoint x: 624, startPoint y: 160, endPoint x: 625, endPoint y: 107, distance: 53.1
click at [625, 107] on div ".deletable-edge-delete-btn { width: 20px; height: 20px; border: 0px solid #ffff…" at bounding box center [596, 293] width 451 height 415
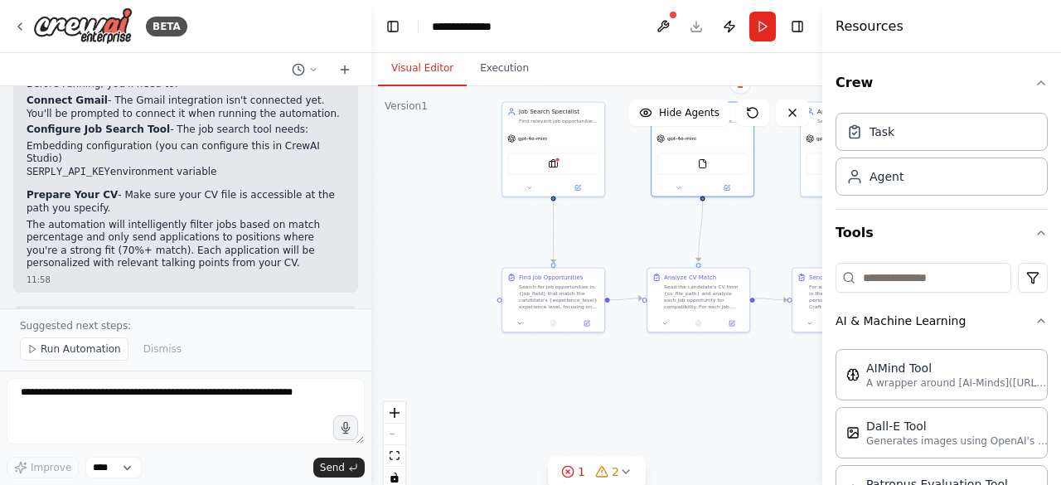
drag, startPoint x: 662, startPoint y: 248, endPoint x: 570, endPoint y: 189, distance: 108.5
click at [570, 189] on div ".deletable-edge-delete-btn { width: 20px; height: 20px; border: 0px solid #ffff…" at bounding box center [596, 293] width 451 height 415
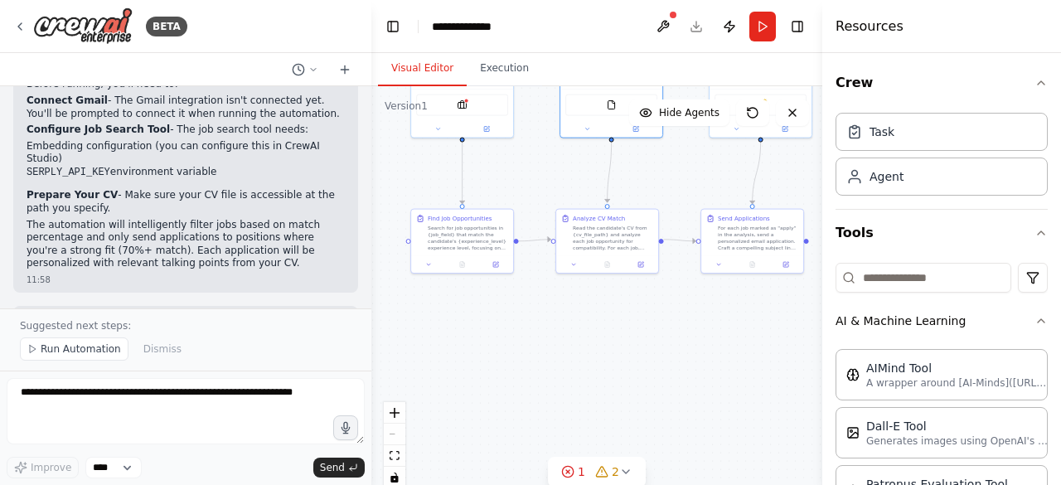
drag, startPoint x: 507, startPoint y: 177, endPoint x: 416, endPoint y: 118, distance: 109.0
click at [416, 118] on div ".deletable-edge-delete-btn { width: 20px; height: 20px; border: 0px solid #ffff…" at bounding box center [596, 293] width 451 height 415
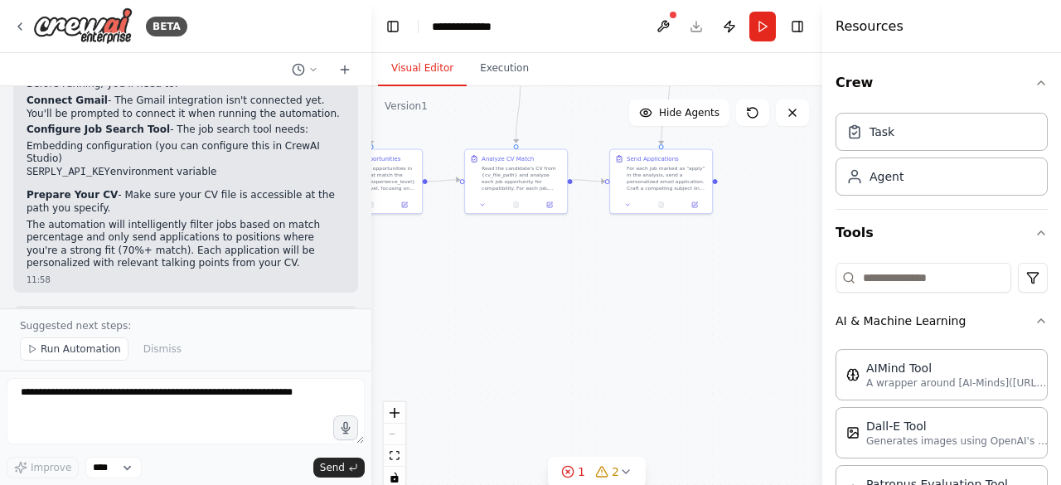
drag, startPoint x: 416, startPoint y: 118, endPoint x: 575, endPoint y: 238, distance: 199.5
click at [575, 238] on div ".deletable-edge-delete-btn { width: 20px; height: 20px; border: 0px solid #ffff…" at bounding box center [596, 293] width 451 height 415
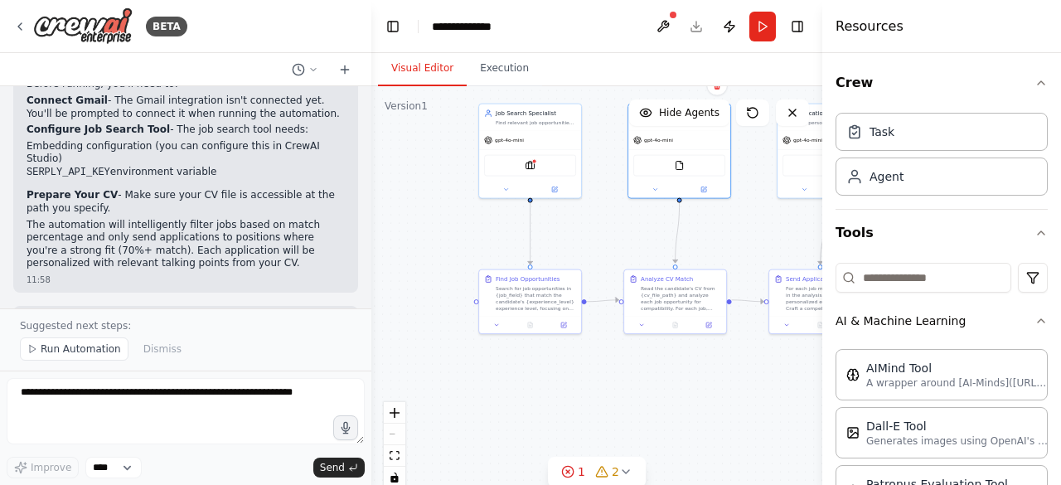
drag, startPoint x: 575, startPoint y: 238, endPoint x: 715, endPoint y: 370, distance: 192.4
click at [715, 370] on div ".deletable-edge-delete-btn { width: 20px; height: 20px; border: 0px solid #ffff…" at bounding box center [596, 293] width 451 height 415
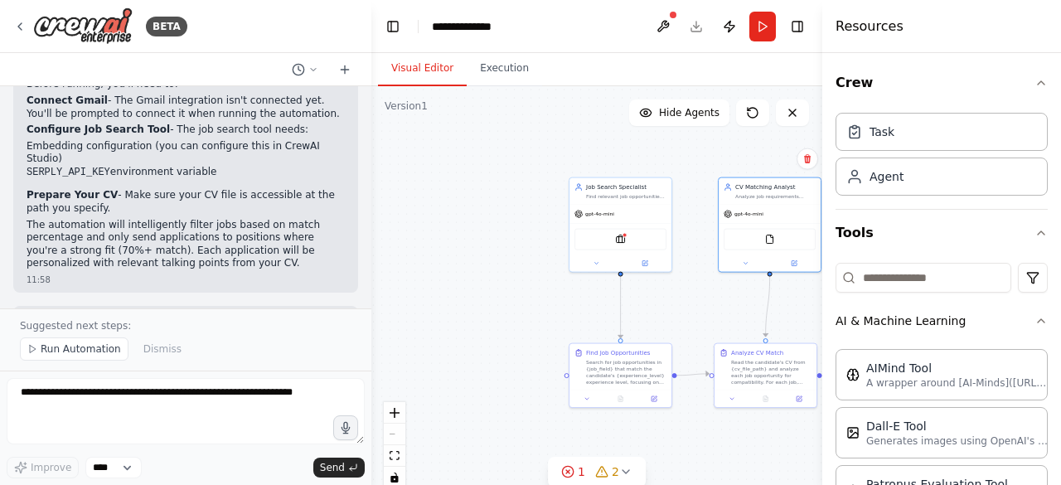
drag, startPoint x: 534, startPoint y: 275, endPoint x: 464, endPoint y: 191, distance: 109.5
click at [464, 191] on div ".deletable-edge-delete-btn { width: 20px; height: 20px; border: 0px solid #ffff…" at bounding box center [596, 293] width 451 height 415
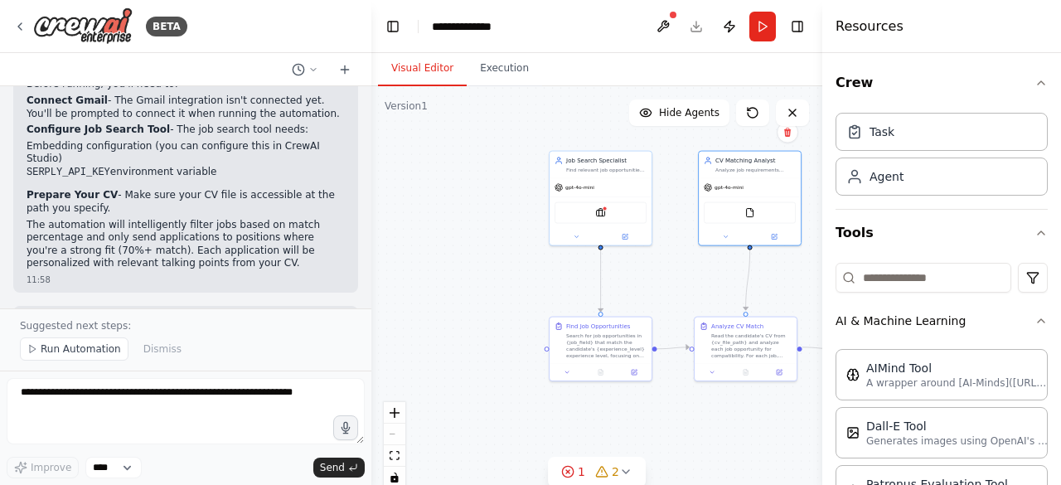
drag, startPoint x: 635, startPoint y: 283, endPoint x: 532, endPoint y: 220, distance: 120.6
click at [532, 220] on div ".deletable-edge-delete-btn { width: 20px; height: 20px; border: 0px solid #ffff…" at bounding box center [596, 293] width 451 height 415
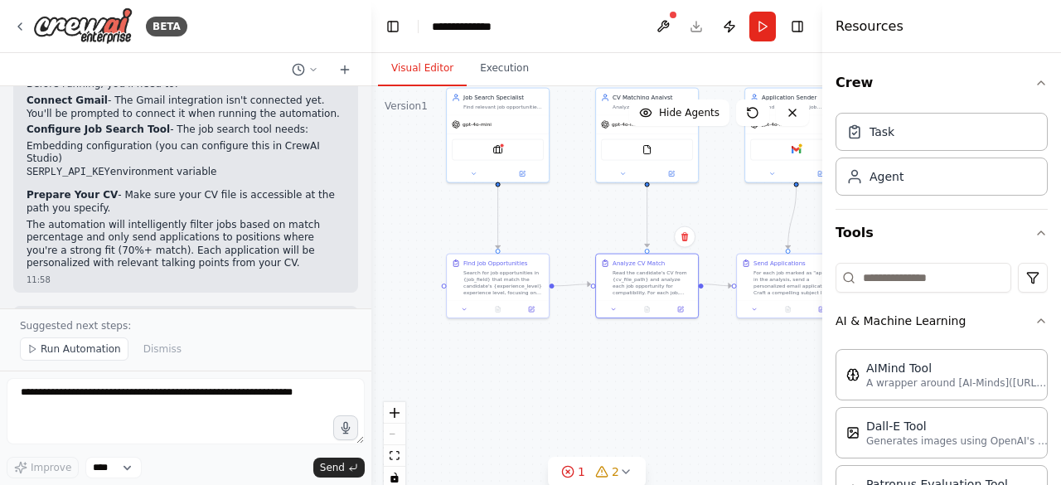
click at [592, 259] on div ".deletable-edge-delete-btn { width: 20px; height: 20px; border: 0px solid #ffff…" at bounding box center [596, 293] width 451 height 415
click at [584, 245] on div ".deletable-edge-delete-btn { width: 20px; height: 20px; border: 0px solid #ffff…" at bounding box center [596, 293] width 451 height 415
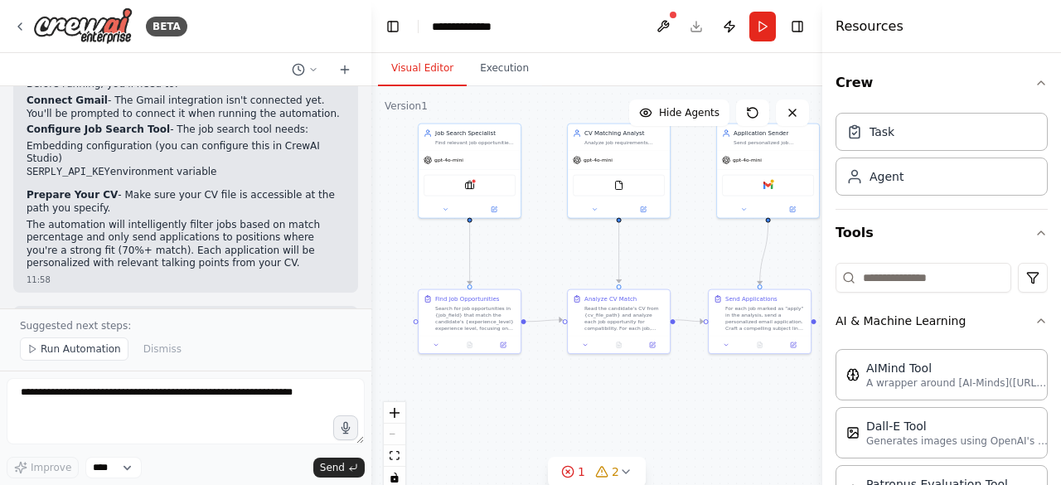
drag, startPoint x: 577, startPoint y: 222, endPoint x: 460, endPoint y: 294, distance: 137.4
click at [460, 294] on div ".deletable-edge-delete-btn { width: 20px; height: 20px; border: 0px solid #ffff…" at bounding box center [596, 293] width 451 height 415
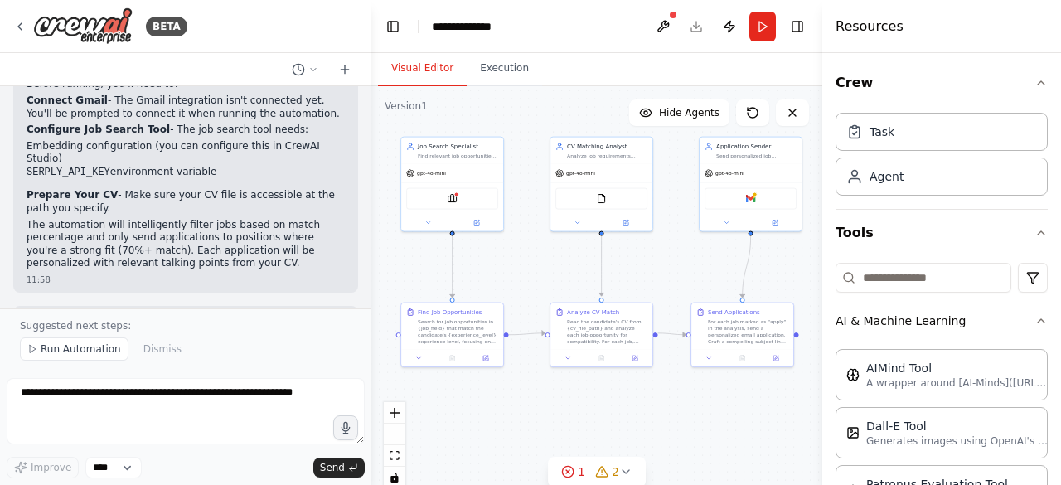
drag, startPoint x: 460, startPoint y: 294, endPoint x: 572, endPoint y: 272, distance: 114.1
click at [572, 272] on div ".deletable-edge-delete-btn { width: 20px; height: 20px; border: 0px solid #ffff…" at bounding box center [596, 293] width 451 height 415
